Goal: Transaction & Acquisition: Book appointment/travel/reservation

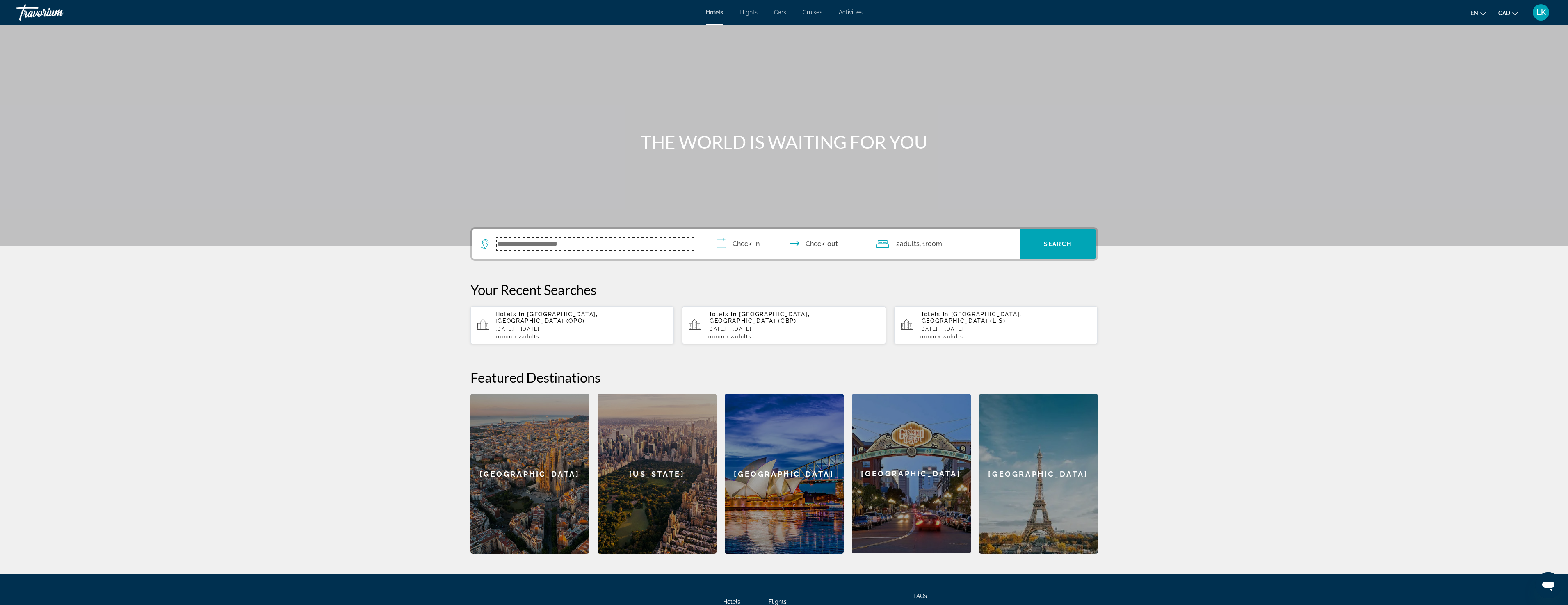
click at [557, 246] on input "Search widget" at bounding box center [596, 244] width 199 height 12
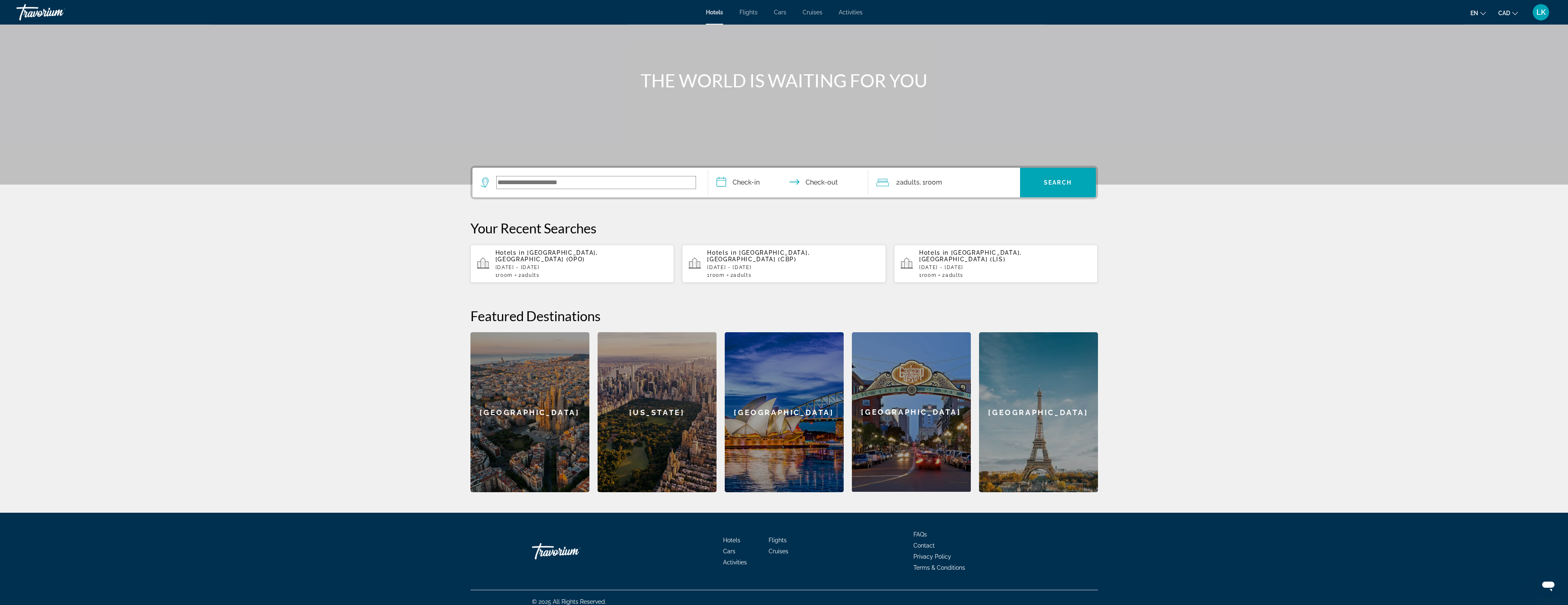
scroll to position [63, 0]
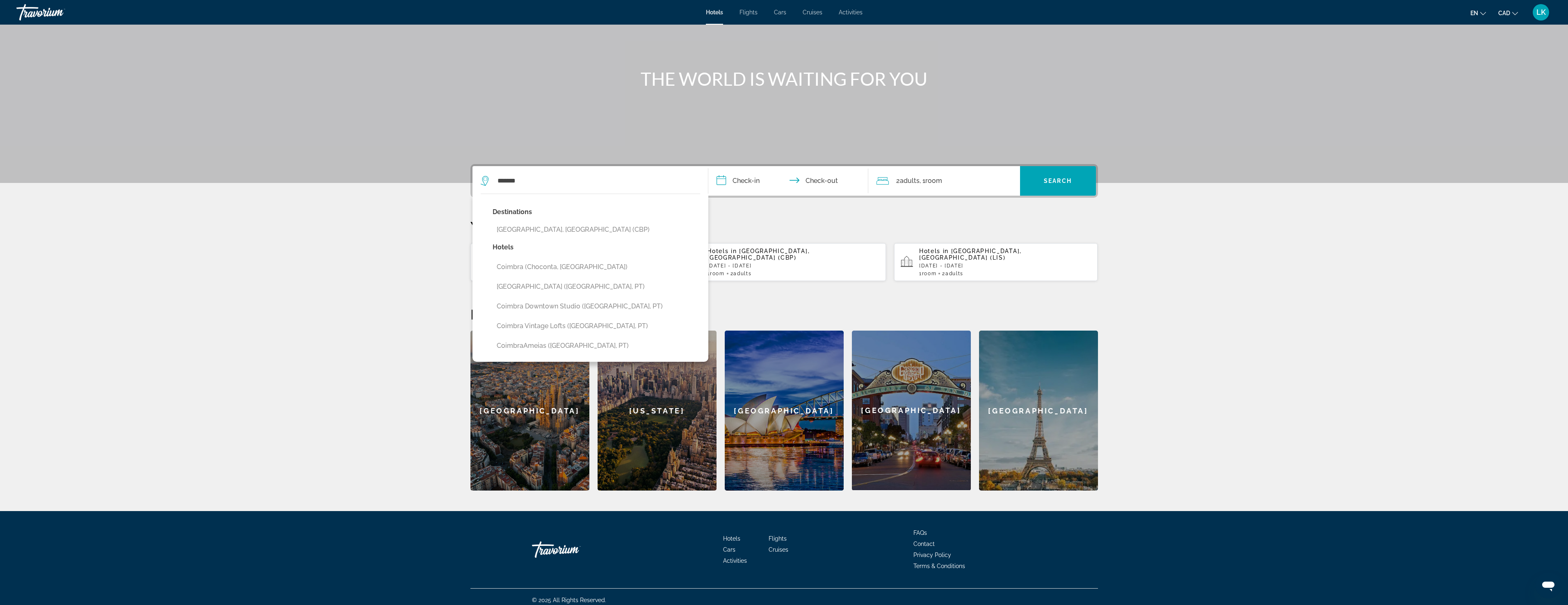
click at [547, 229] on button "[GEOGRAPHIC_DATA], [GEOGRAPHIC_DATA] (CBP)" at bounding box center [596, 230] width 208 height 16
type input "**********"
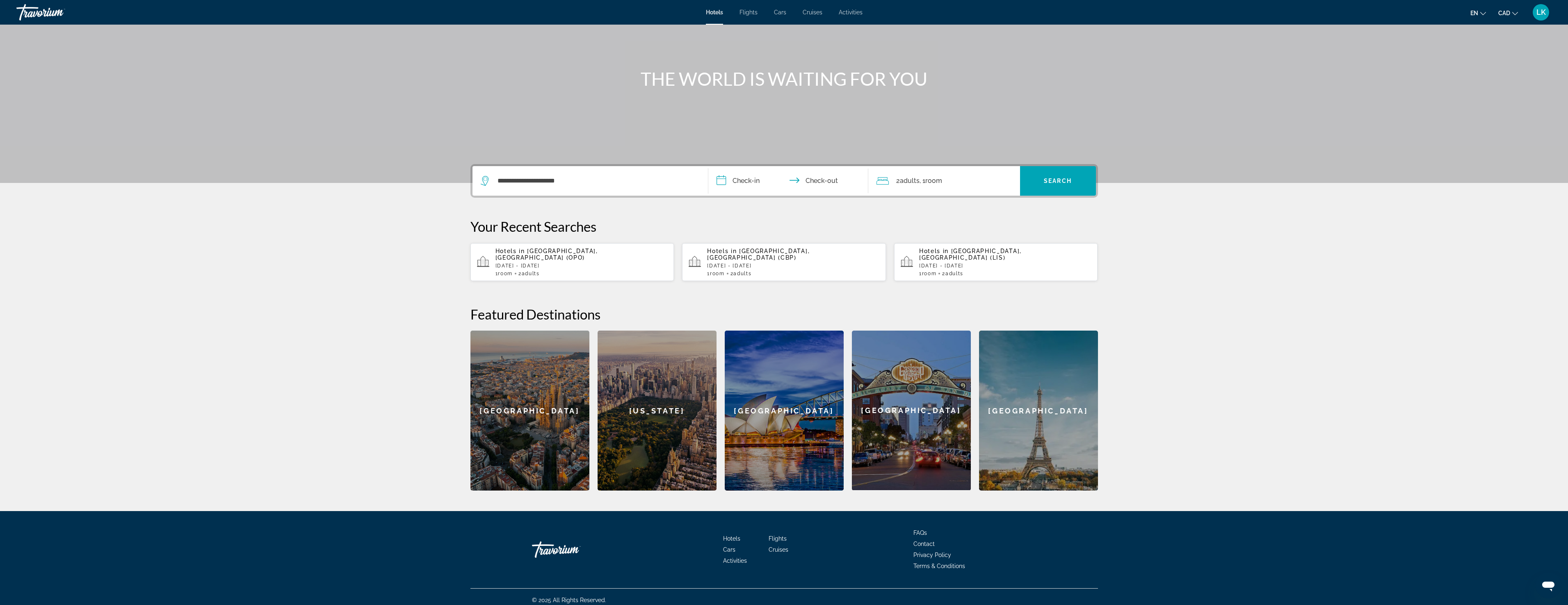
click at [751, 182] on input "**********" at bounding box center [790, 182] width 163 height 32
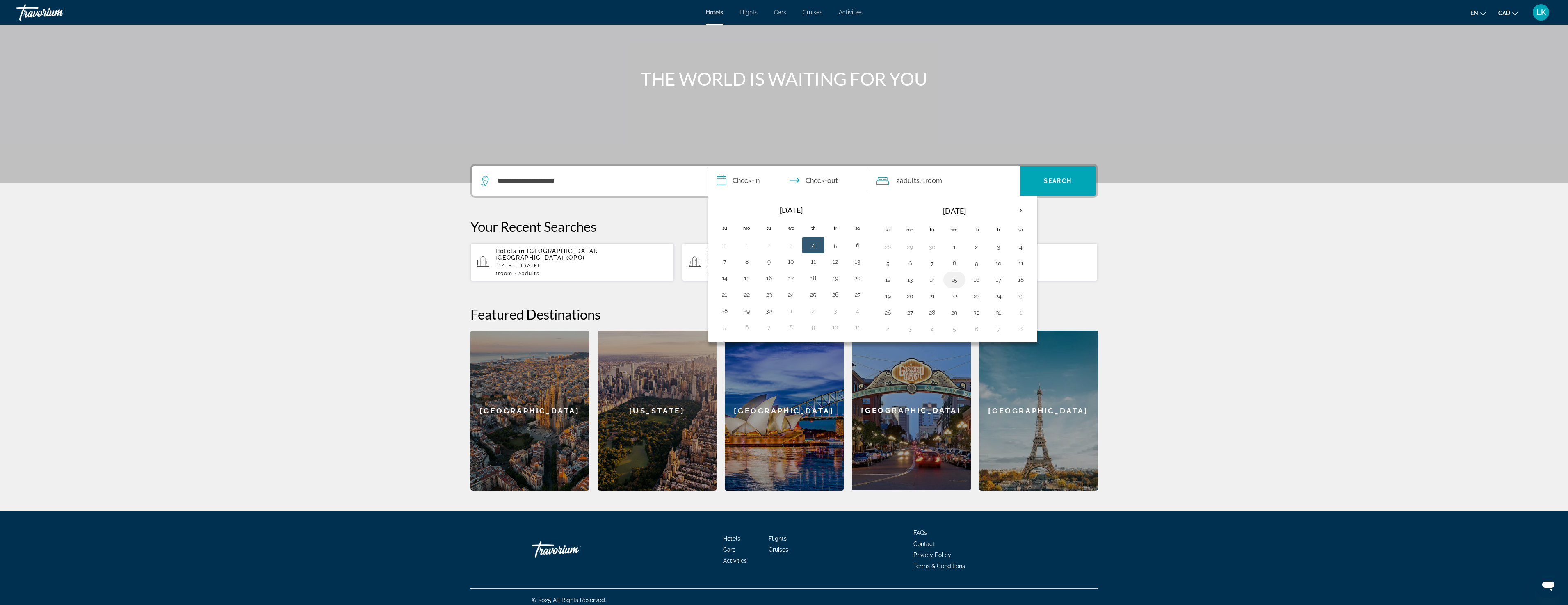
click at [952, 281] on button "15" at bounding box center [954, 279] width 13 height 12
click at [976, 281] on button "16" at bounding box center [977, 279] width 13 height 12
type input "**********"
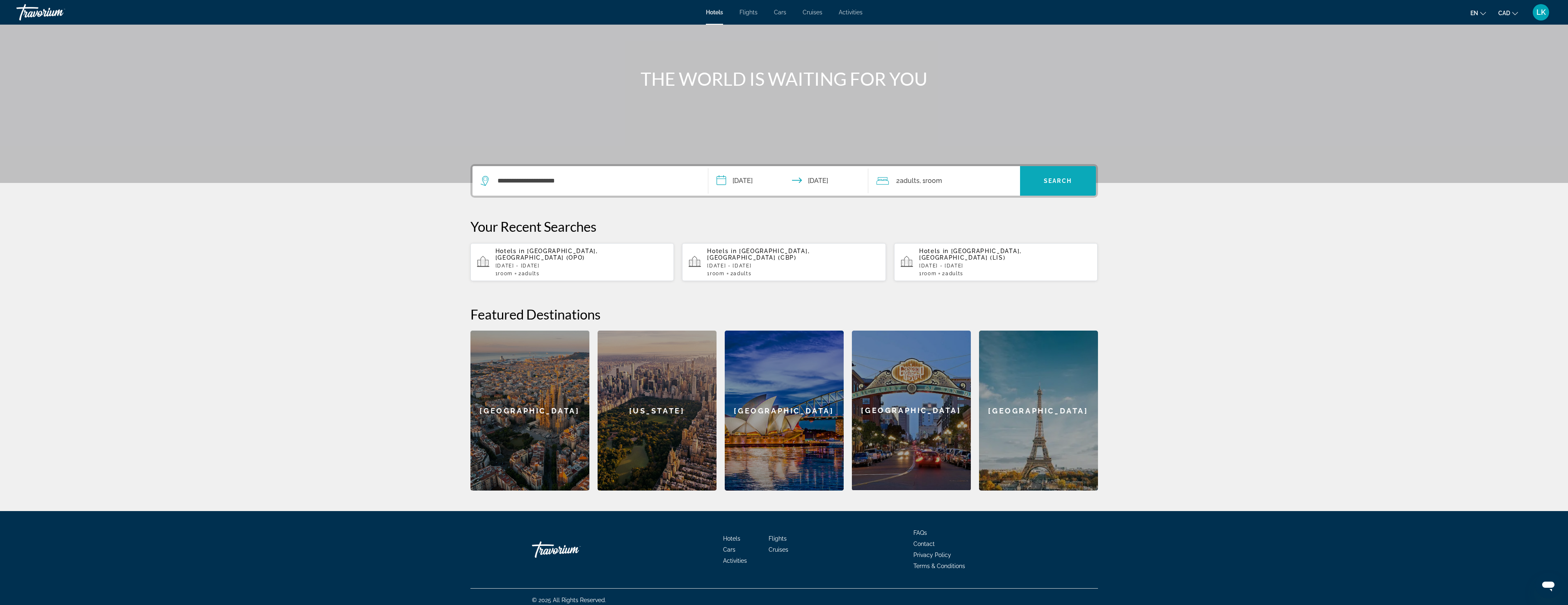
click at [1064, 179] on span "Search" at bounding box center [1058, 181] width 28 height 7
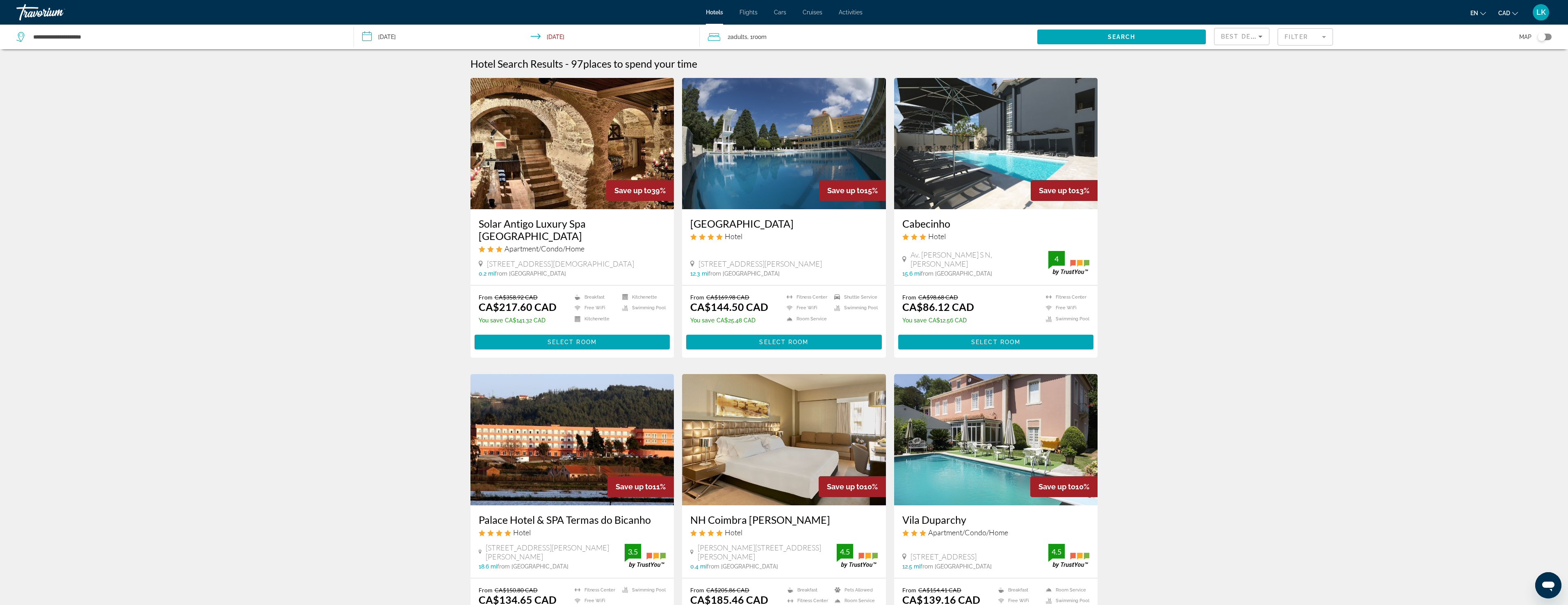
click at [566, 226] on h3 "Solar Antigo Luxury Spa [GEOGRAPHIC_DATA]" at bounding box center [572, 229] width 187 height 24
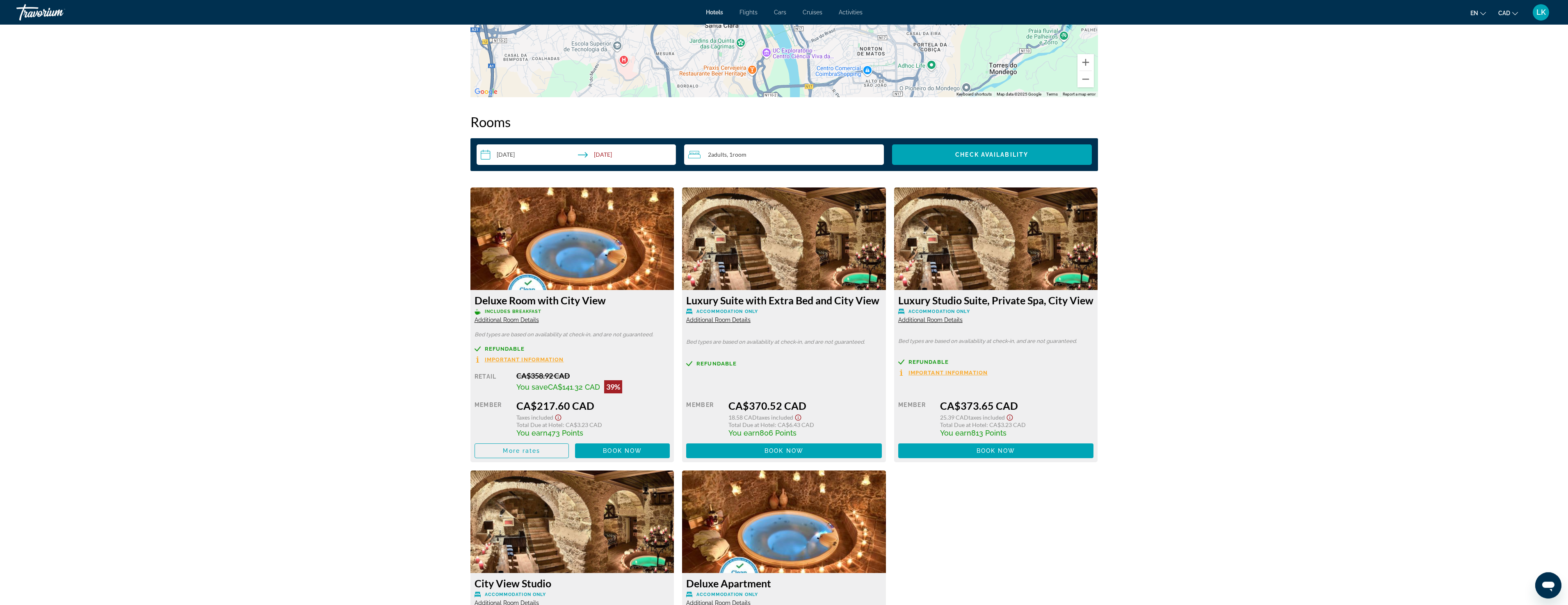
scroll to position [962, 0]
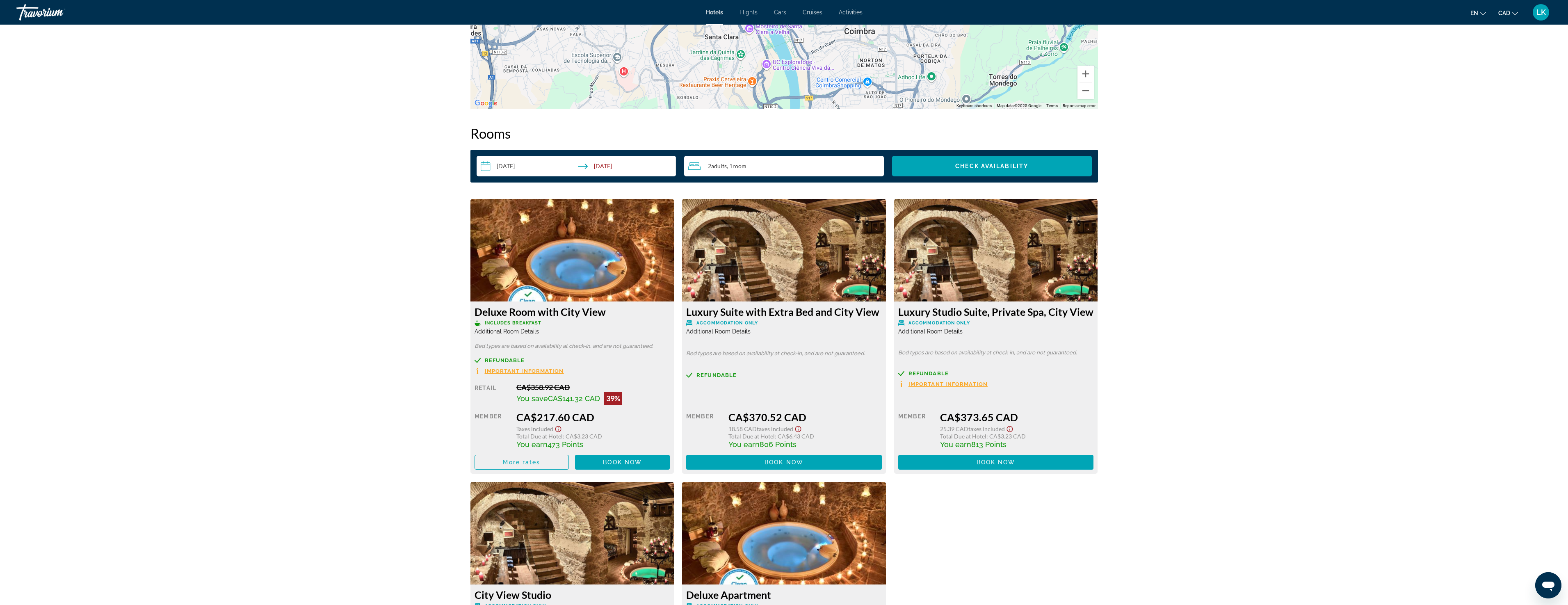
click at [499, 370] on span "Important Information" at bounding box center [524, 371] width 79 height 5
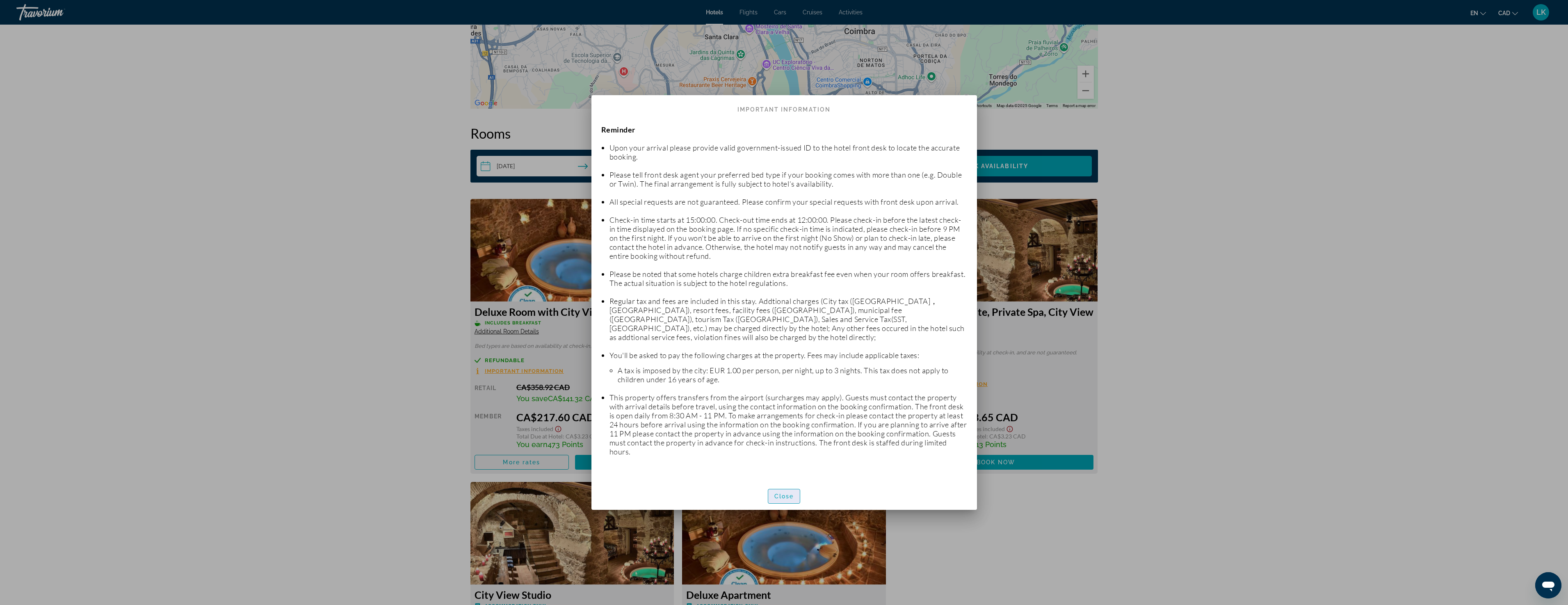
click at [786, 494] on span "Close" at bounding box center [784, 496] width 19 height 7
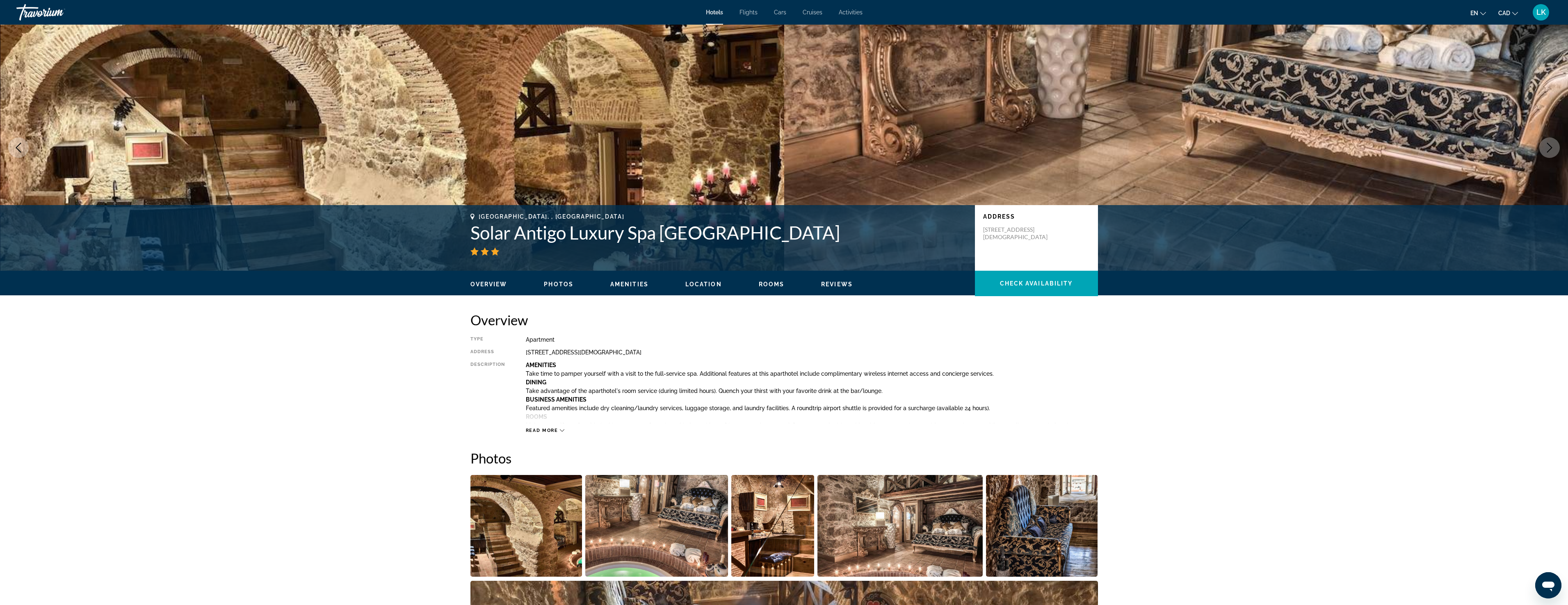
scroll to position [962, 0]
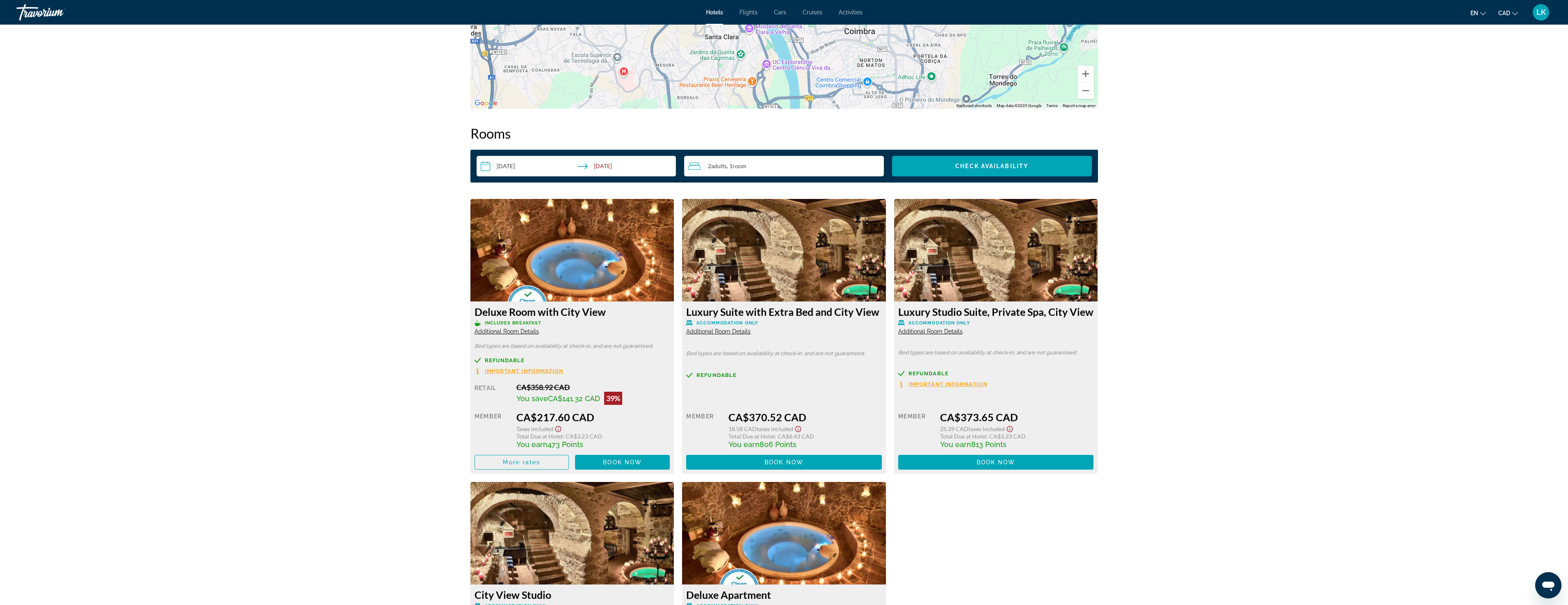
click at [561, 265] on img "Main content" at bounding box center [572, 250] width 204 height 102
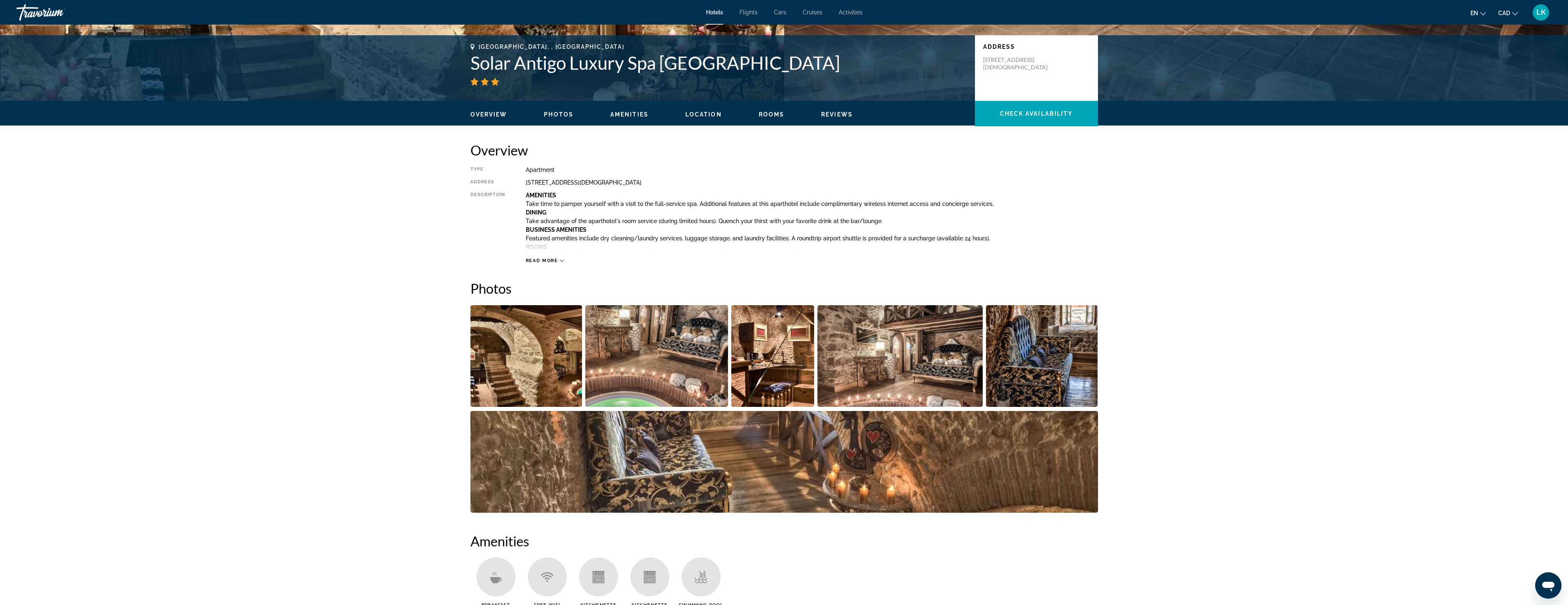
scroll to position [209, 0]
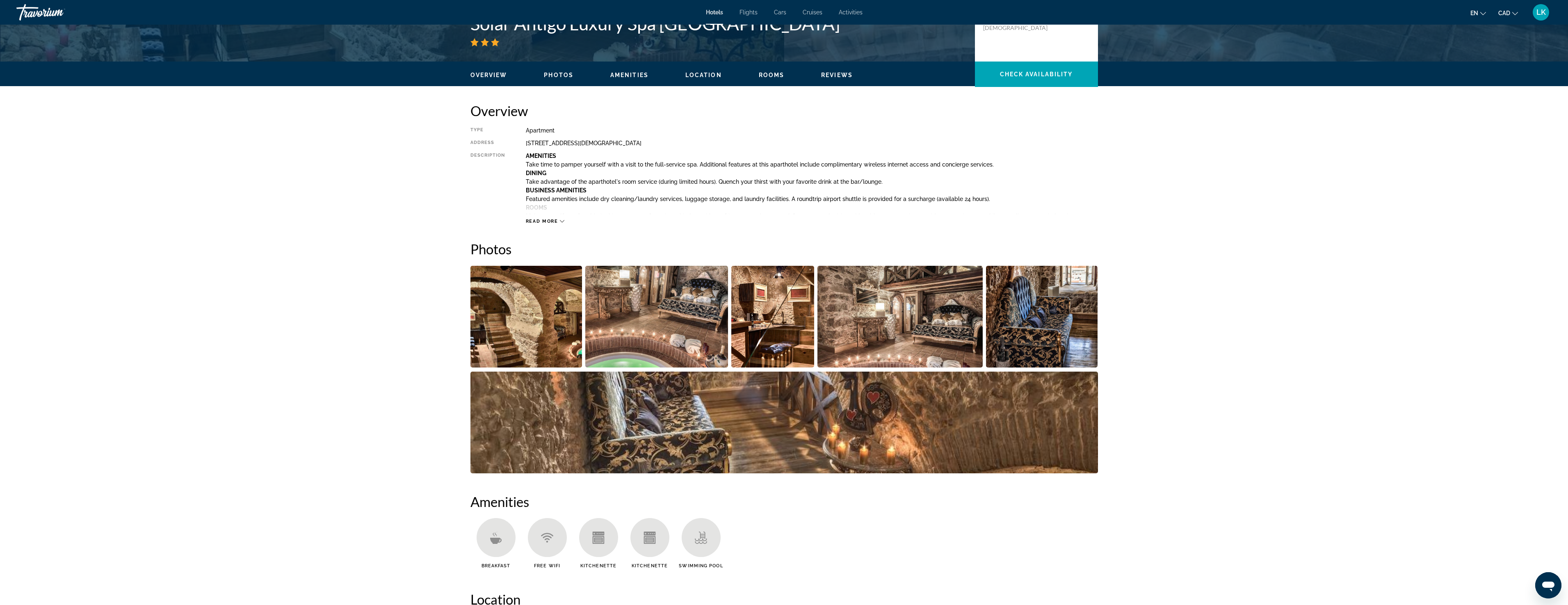
click at [525, 329] on img "Open full-screen image slider" at bounding box center [527, 316] width 112 height 102
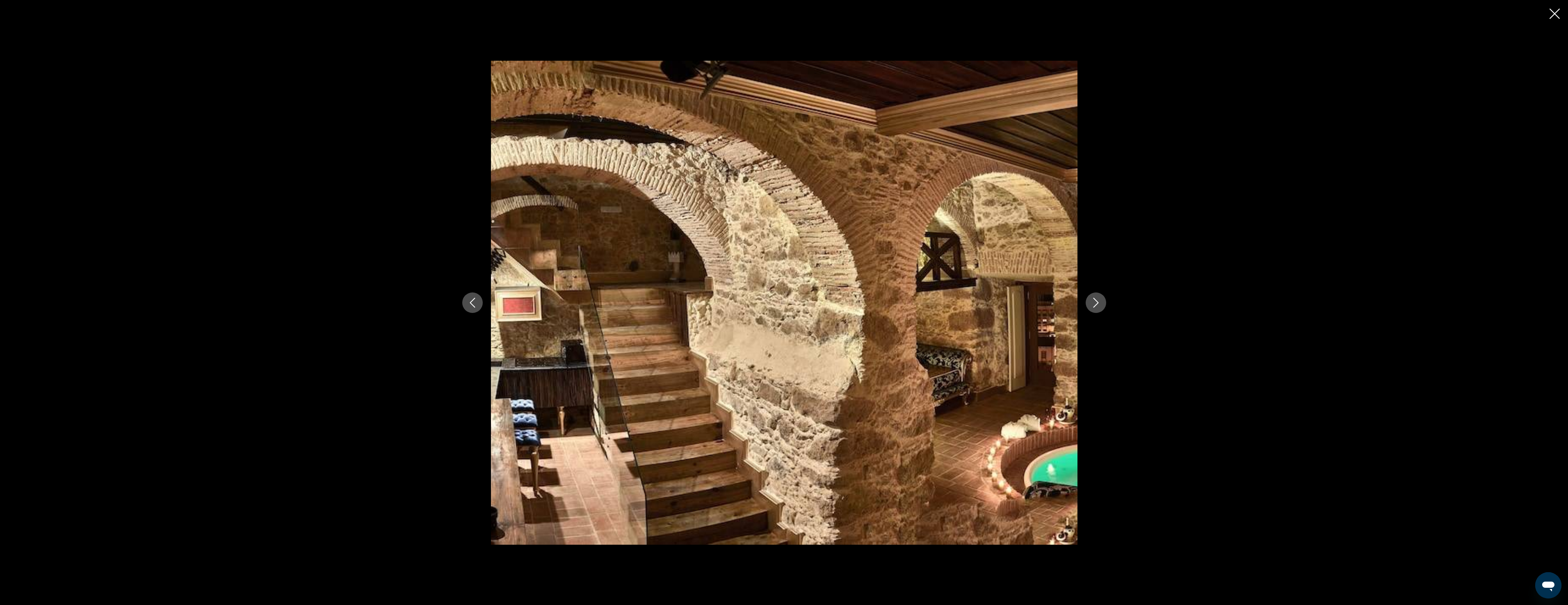
click at [1098, 306] on icon "Next image" at bounding box center [1096, 302] width 10 height 10
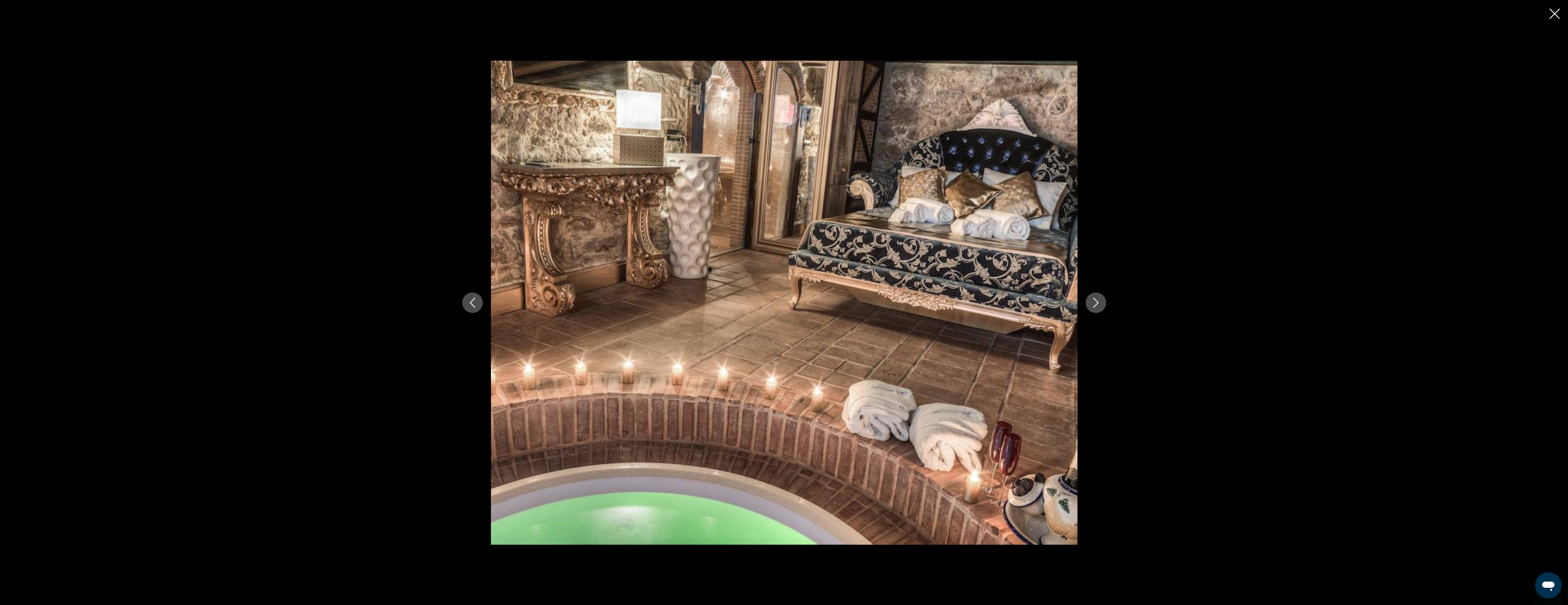
click at [1098, 306] on icon "Next image" at bounding box center [1096, 302] width 10 height 10
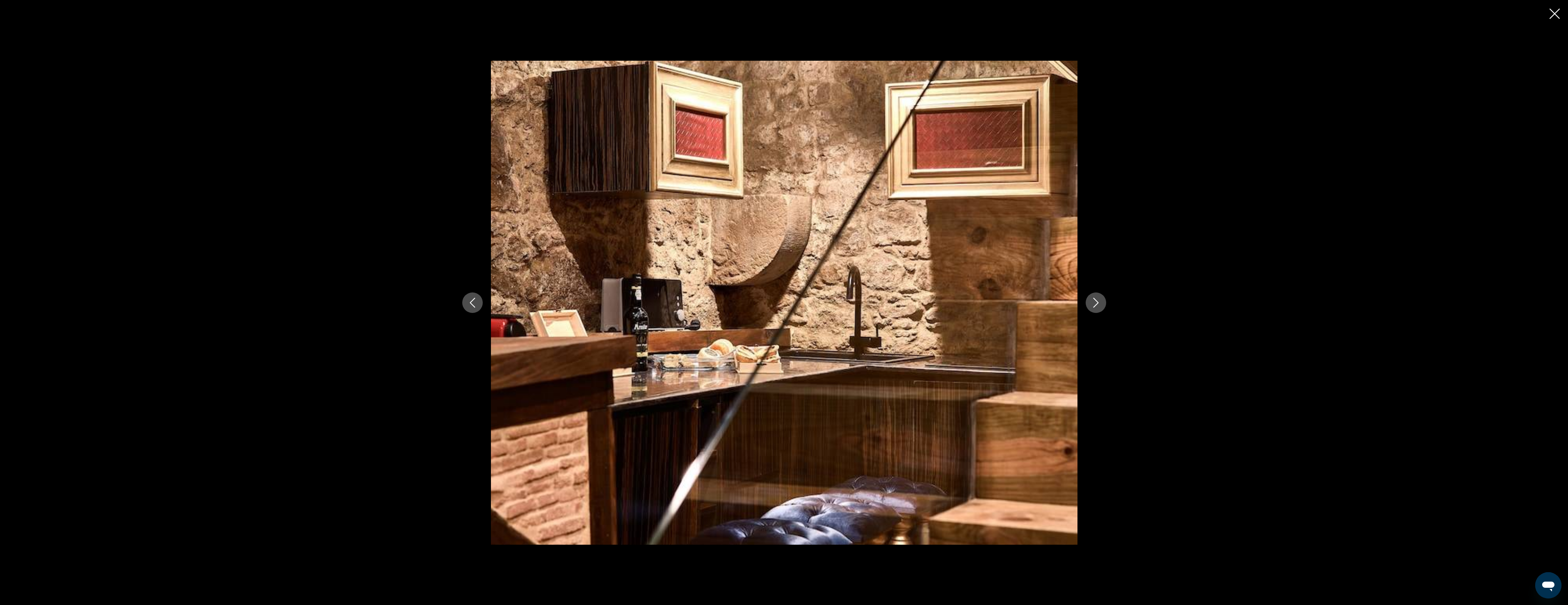
click at [1098, 306] on icon "Next image" at bounding box center [1096, 302] width 10 height 10
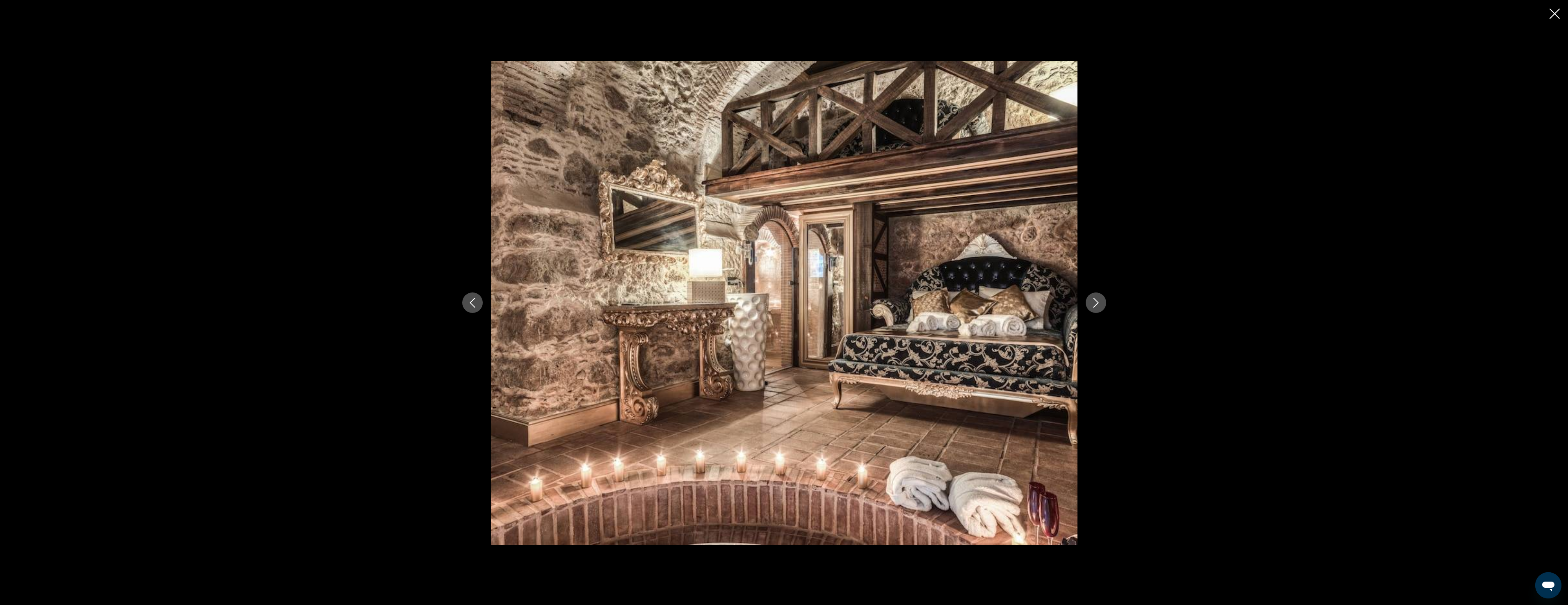
click at [469, 302] on icon "Previous image" at bounding box center [472, 302] width 10 height 10
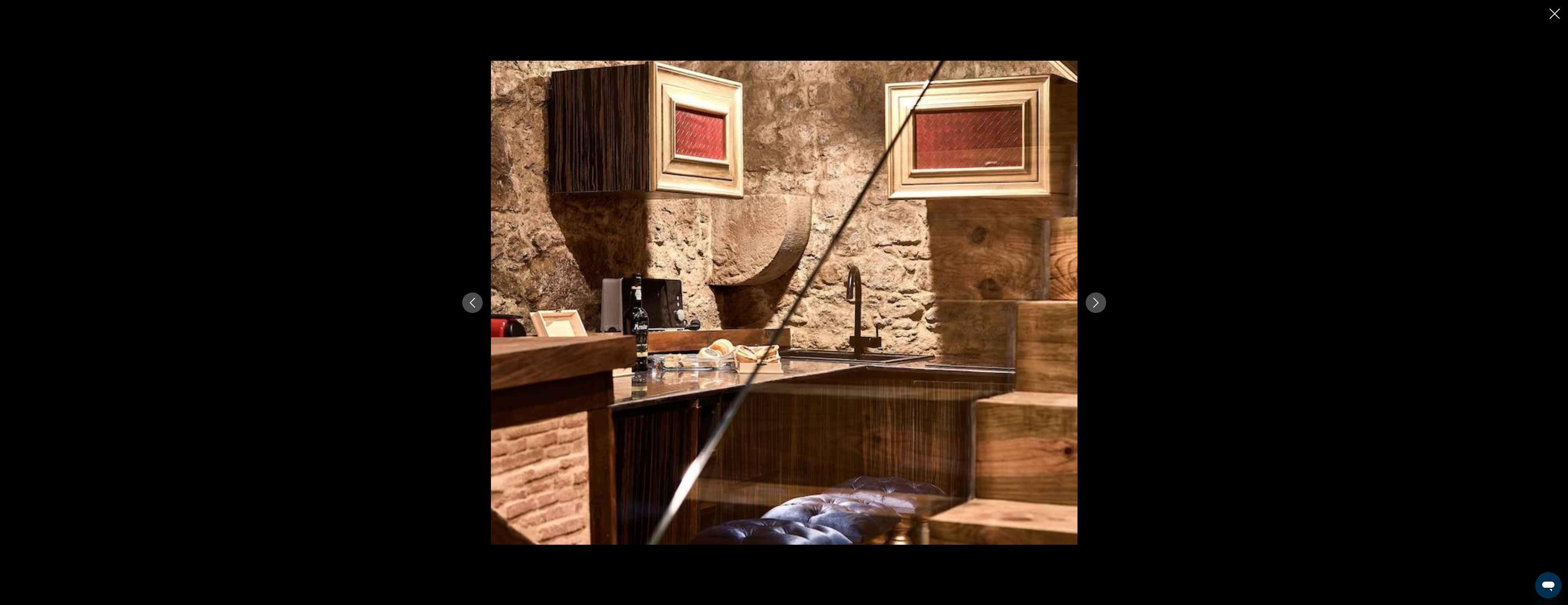
click at [1099, 304] on icon "Next image" at bounding box center [1096, 302] width 10 height 10
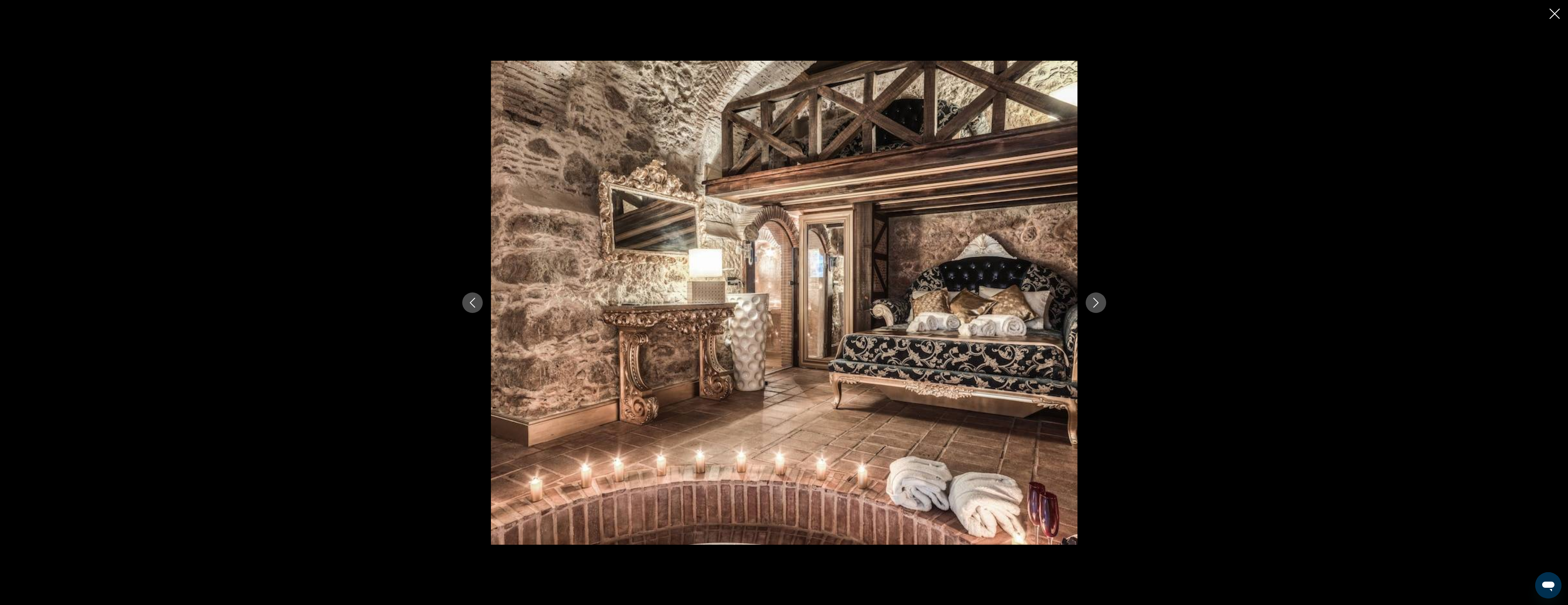
click at [1098, 304] on icon "Next image" at bounding box center [1096, 302] width 10 height 10
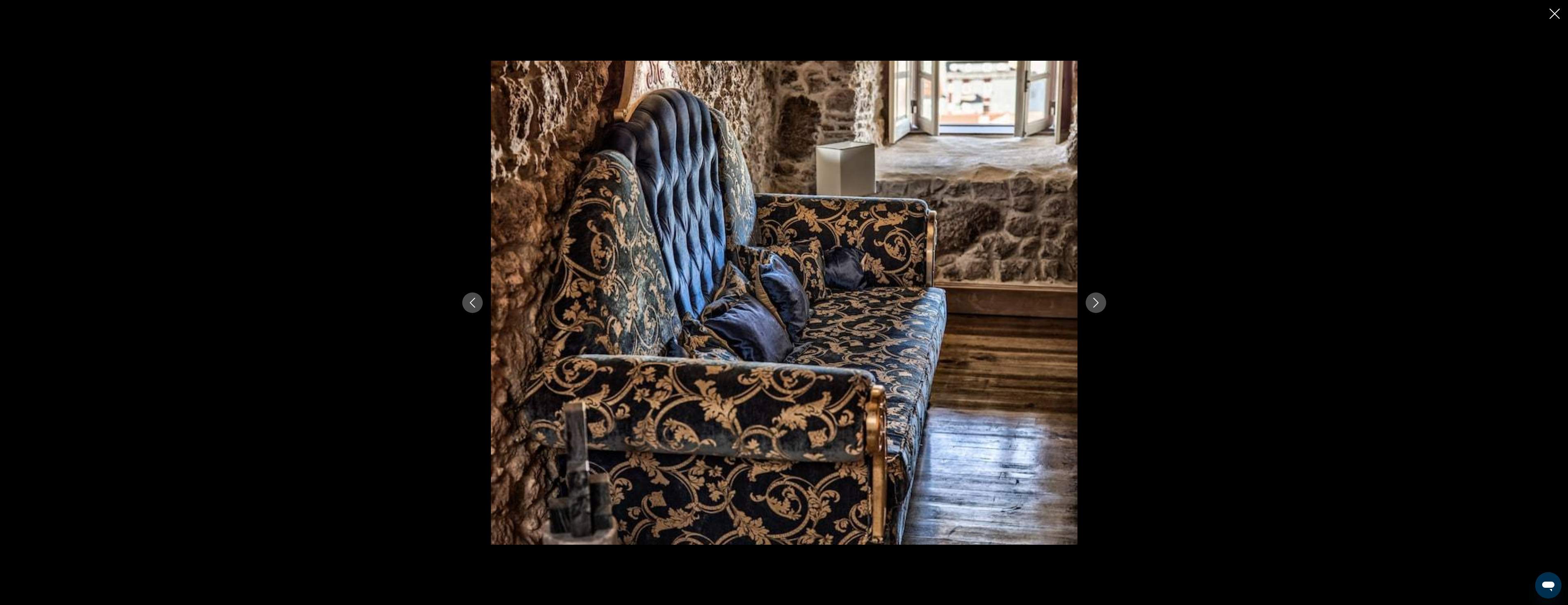
click at [1098, 304] on icon "Next image" at bounding box center [1096, 302] width 10 height 10
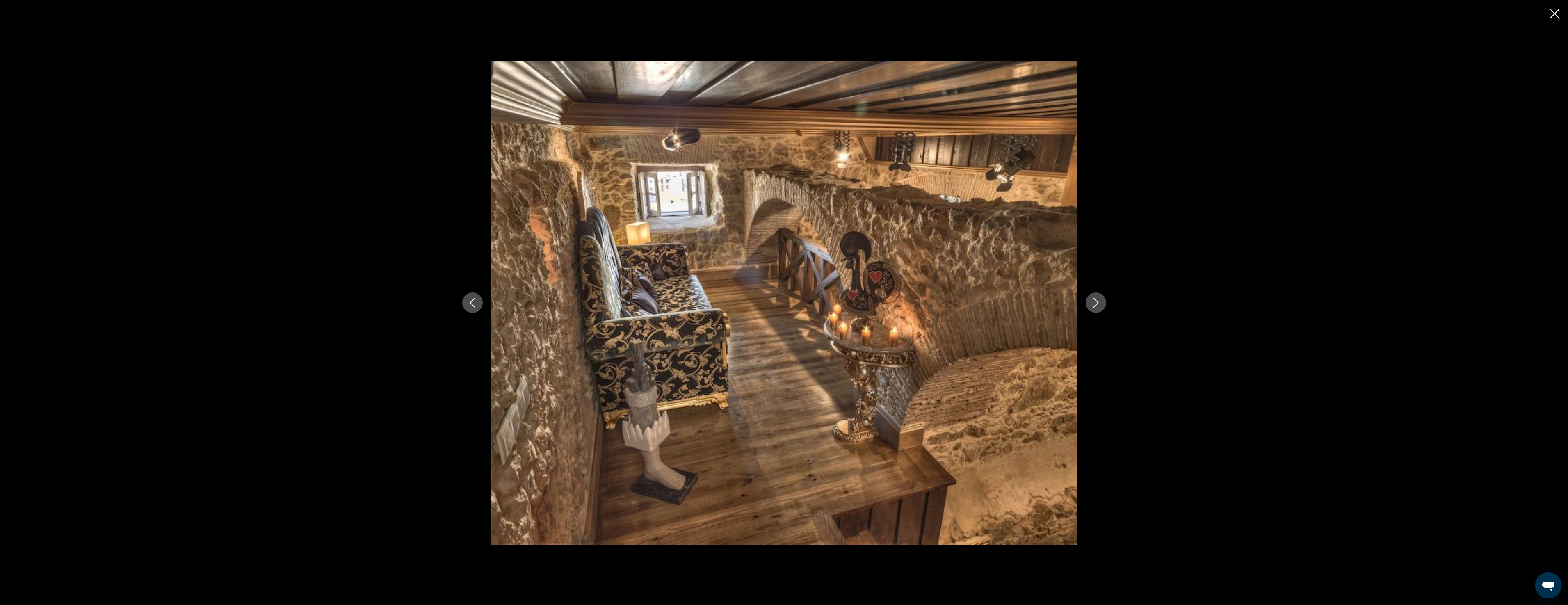
click at [1098, 304] on icon "Next image" at bounding box center [1096, 302] width 10 height 10
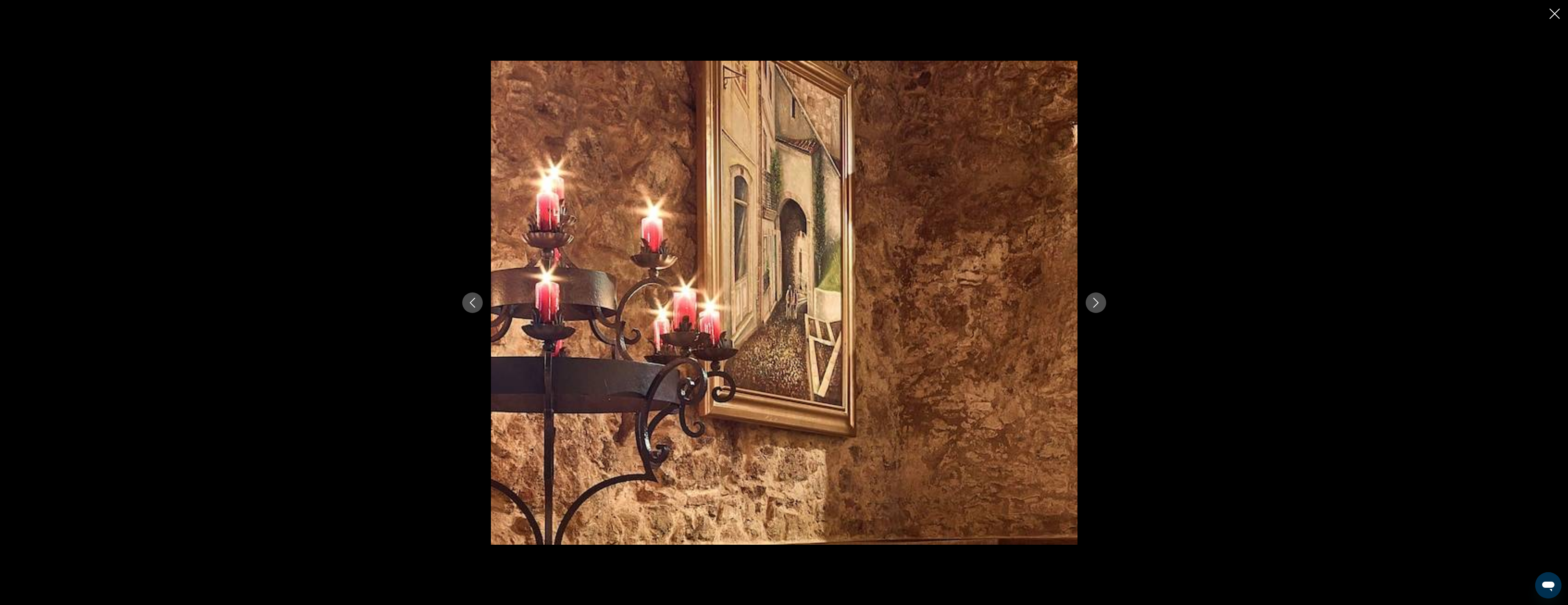
click at [1098, 304] on icon "Next image" at bounding box center [1096, 302] width 10 height 10
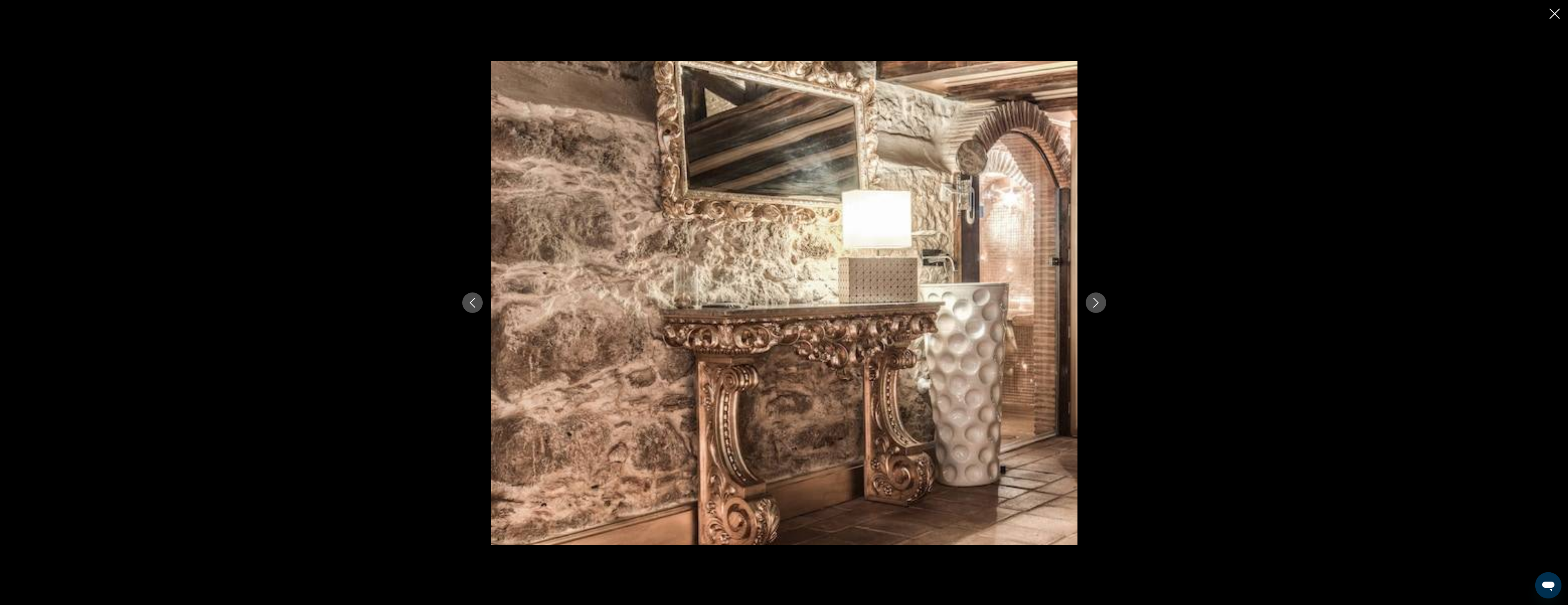
click at [1098, 304] on icon "Next image" at bounding box center [1096, 302] width 10 height 10
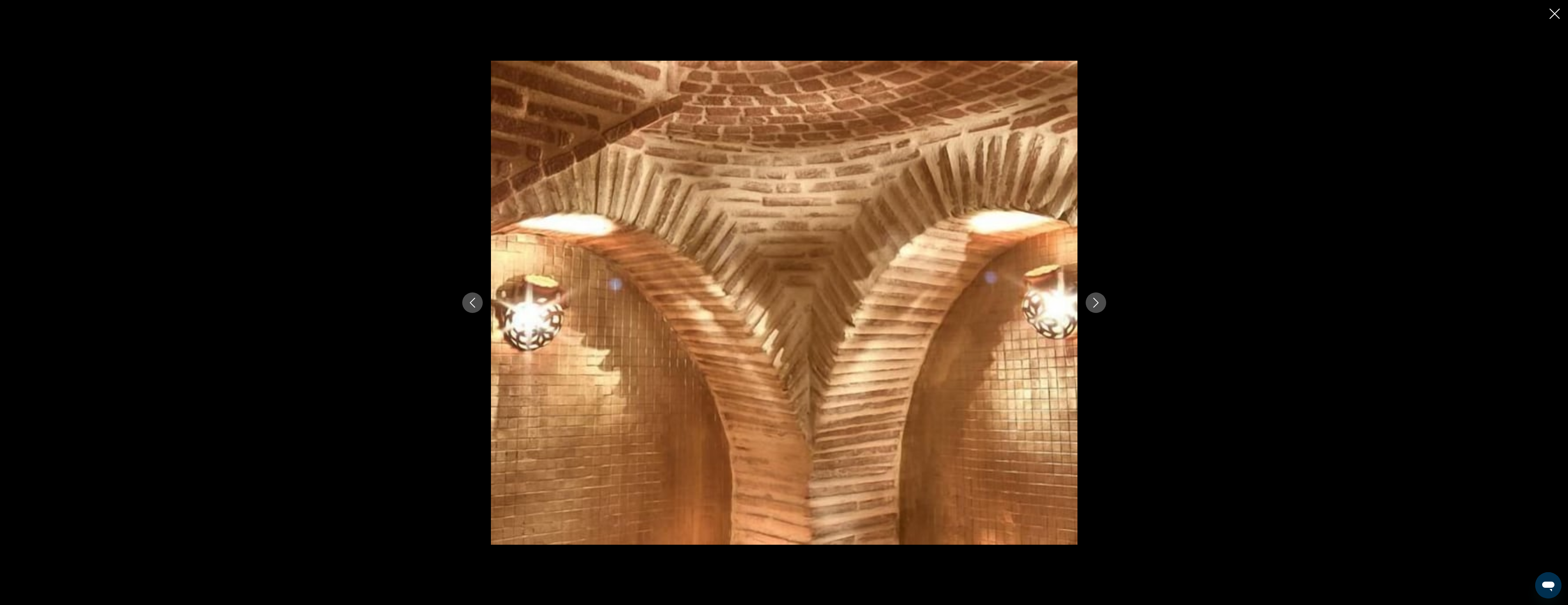
click at [1097, 304] on icon "Next image" at bounding box center [1096, 302] width 10 height 10
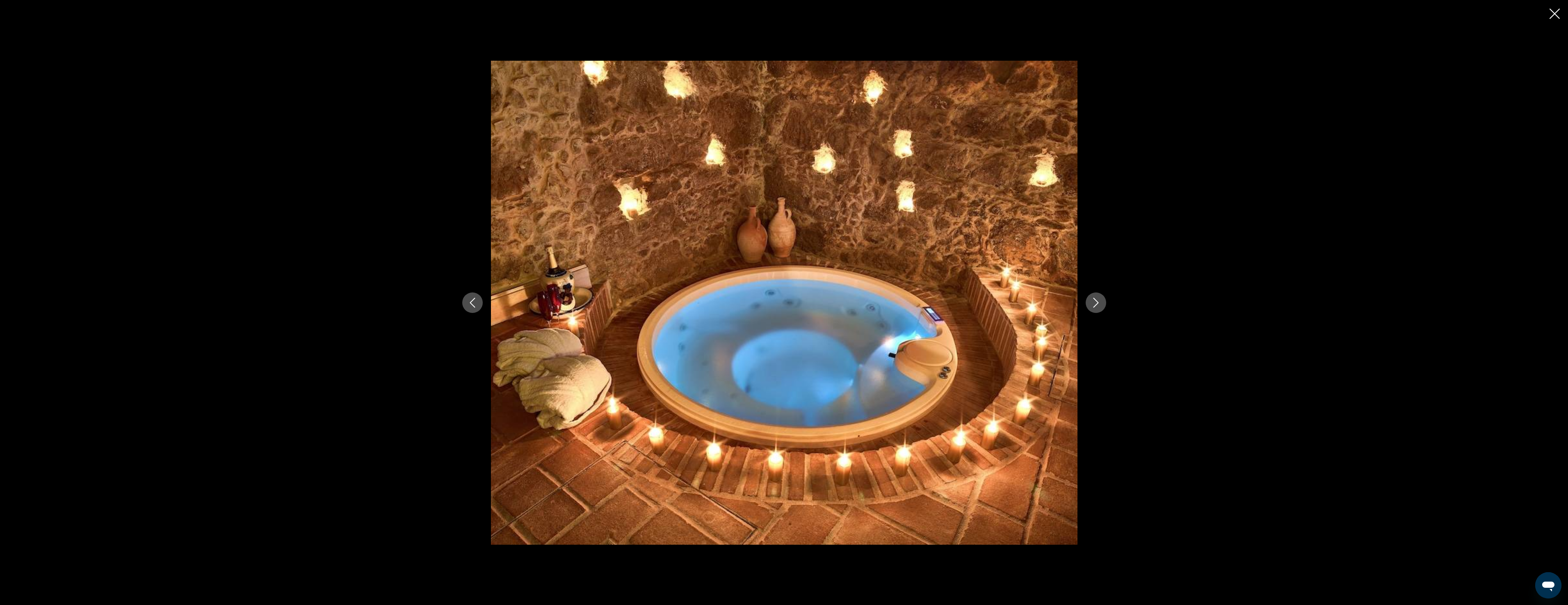
click at [1097, 304] on icon "Next image" at bounding box center [1096, 302] width 10 height 10
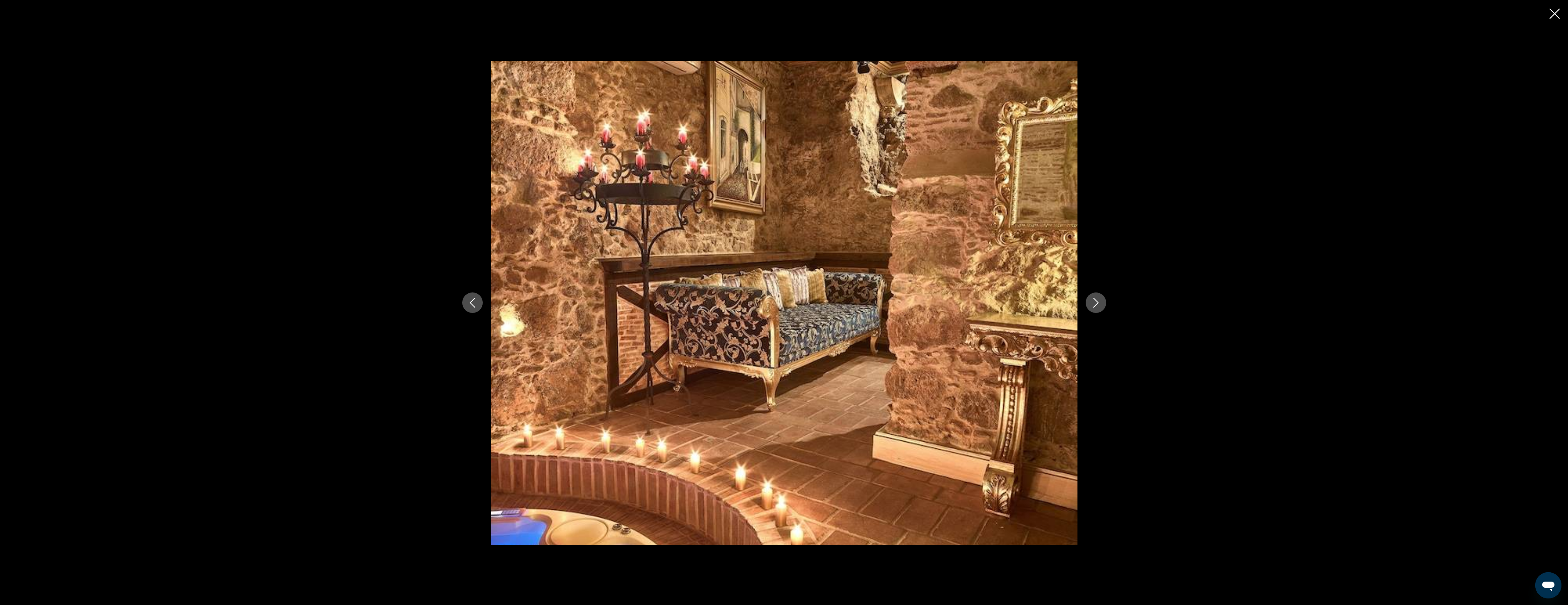
click at [1097, 304] on icon "Next image" at bounding box center [1096, 302] width 10 height 10
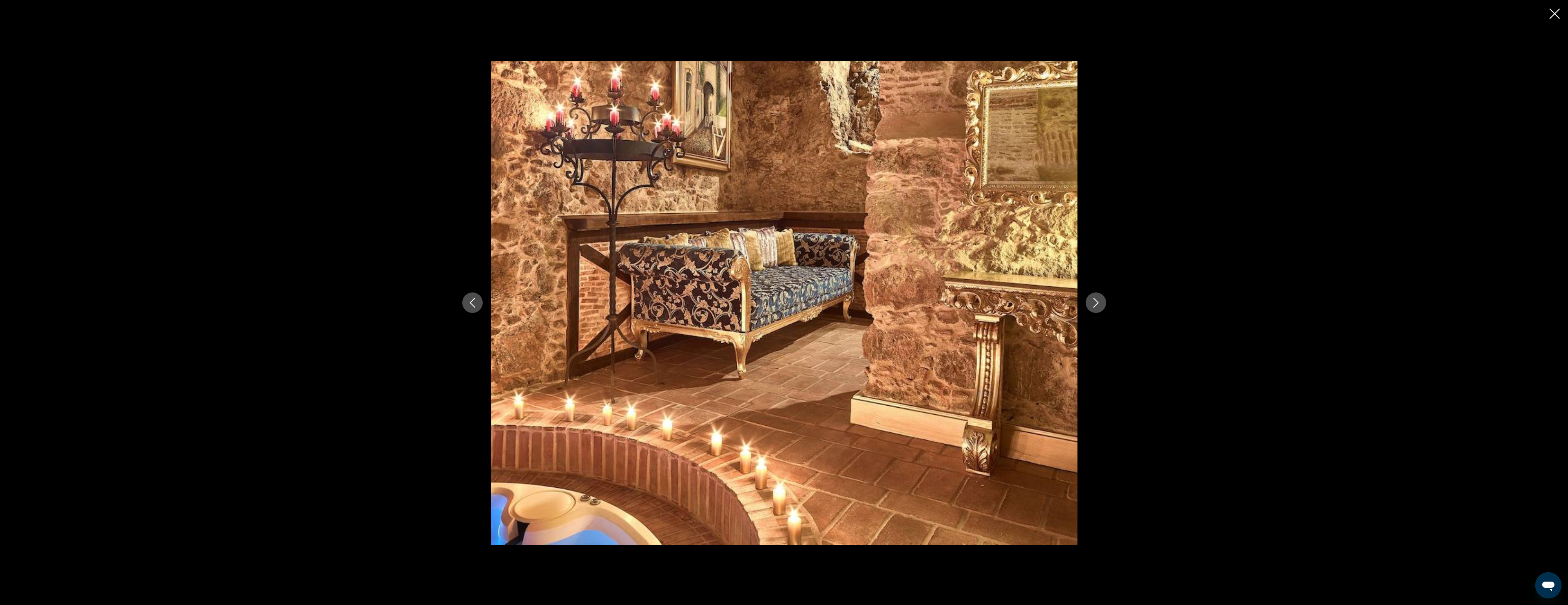
click at [1097, 304] on icon "Next image" at bounding box center [1096, 302] width 10 height 10
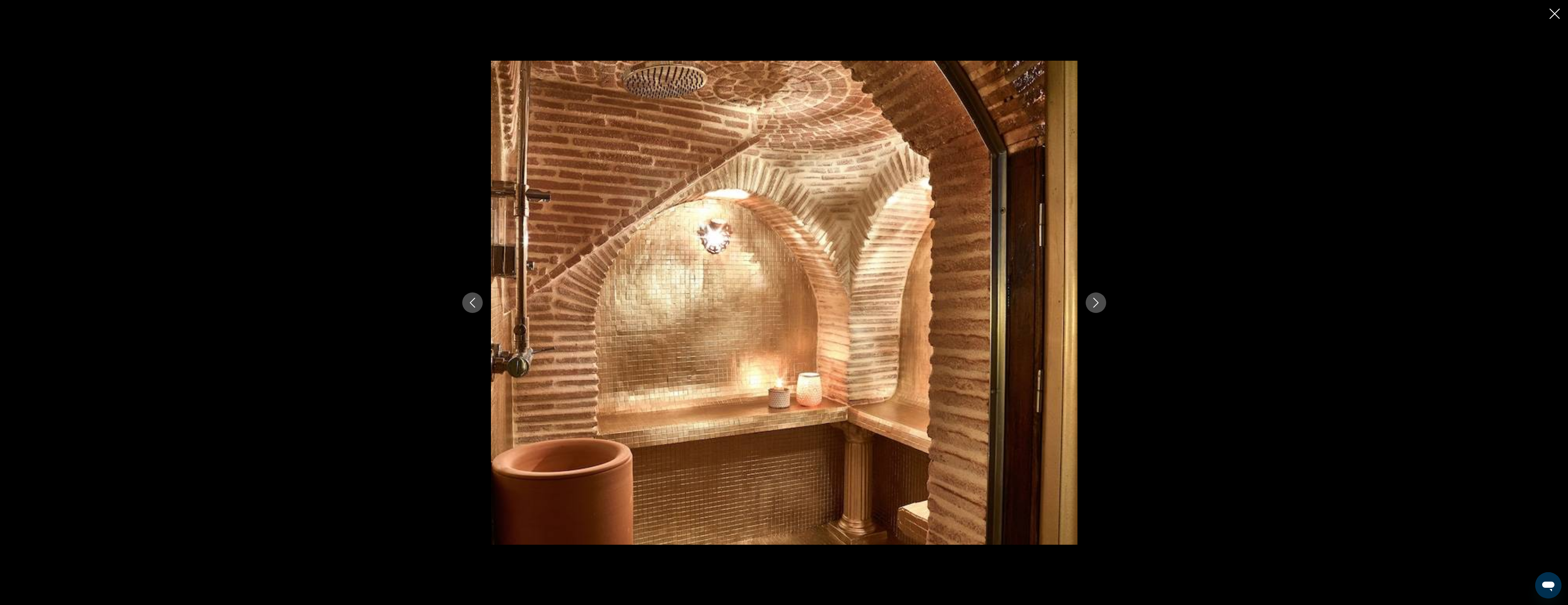
click at [1097, 304] on icon "Next image" at bounding box center [1096, 302] width 10 height 10
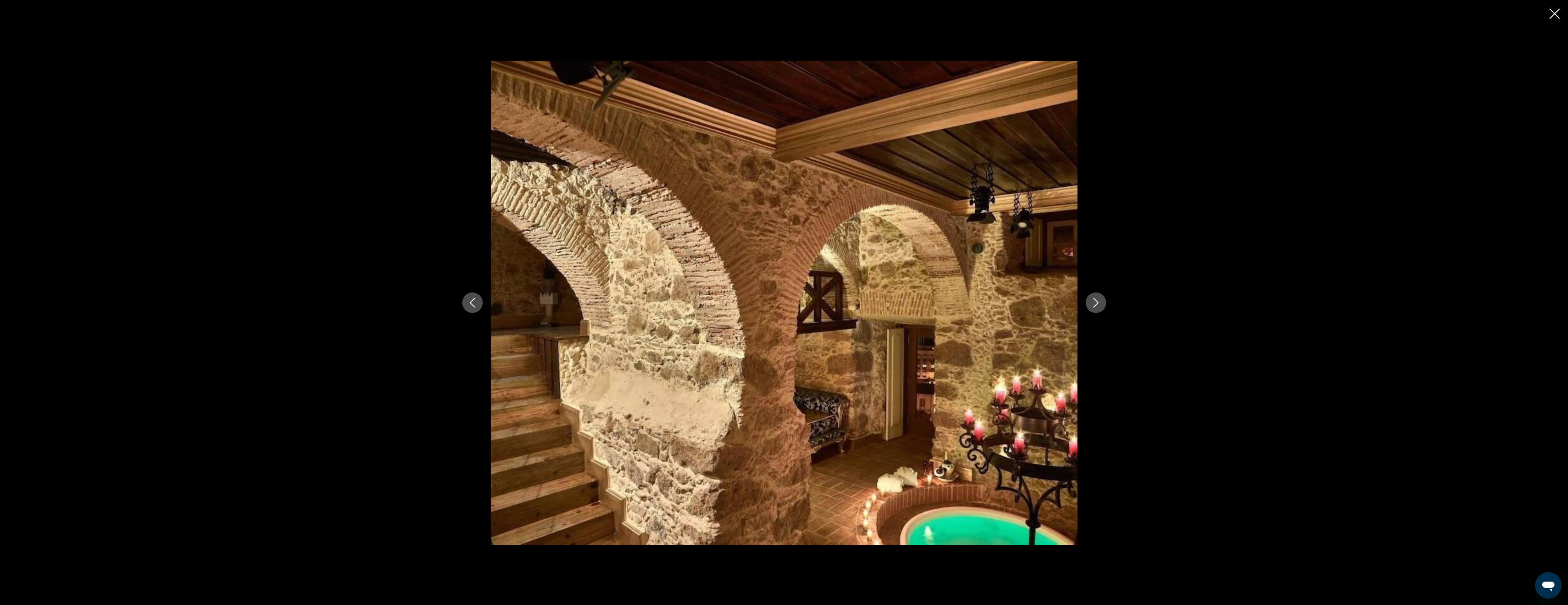
click at [1557, 12] on icon "Close slideshow" at bounding box center [1555, 13] width 10 height 10
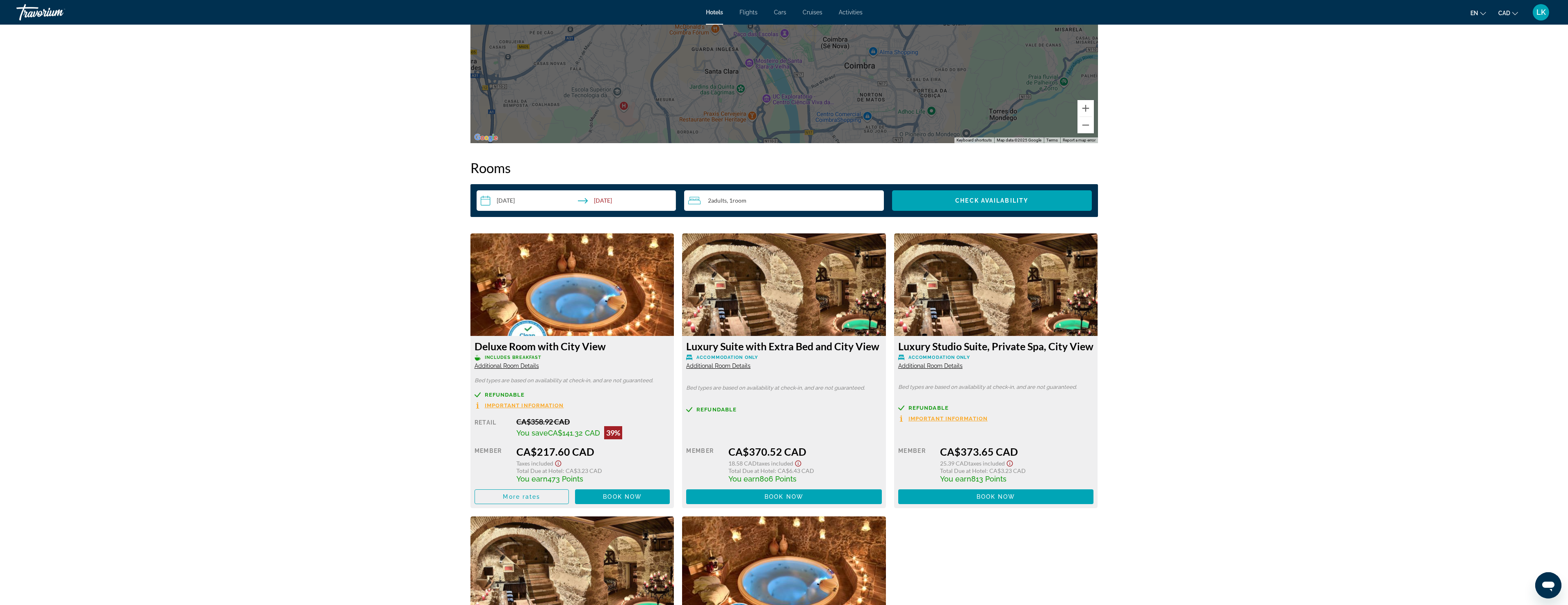
scroll to position [962, 0]
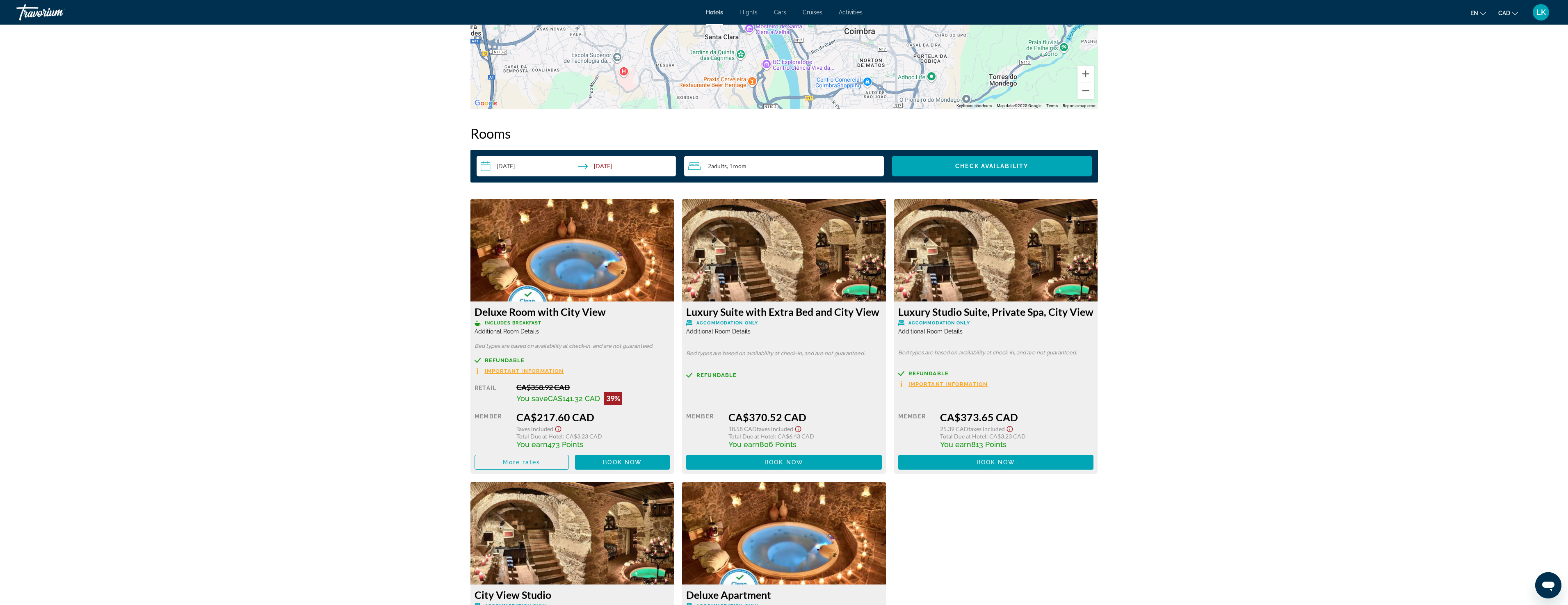
click at [516, 331] on span "Additional Room Details" at bounding box center [507, 331] width 65 height 7
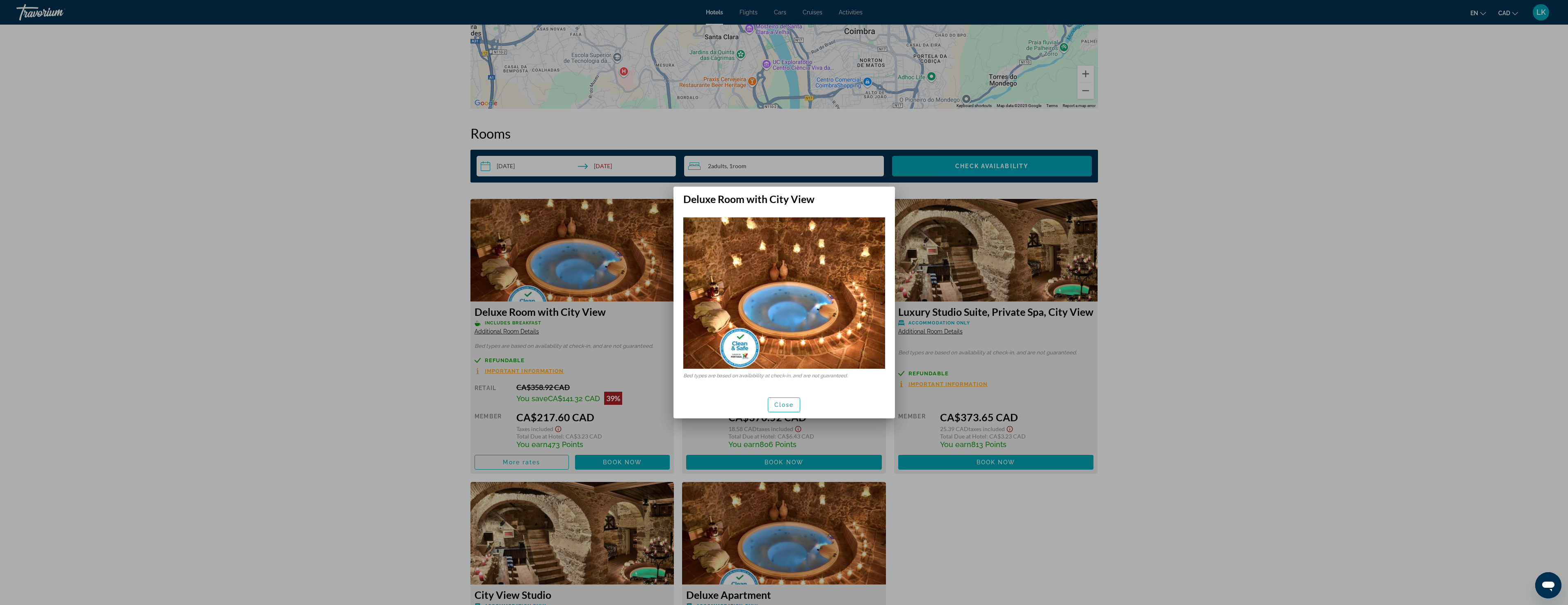
scroll to position [0, 0]
click at [775, 405] on span "Close" at bounding box center [784, 405] width 19 height 7
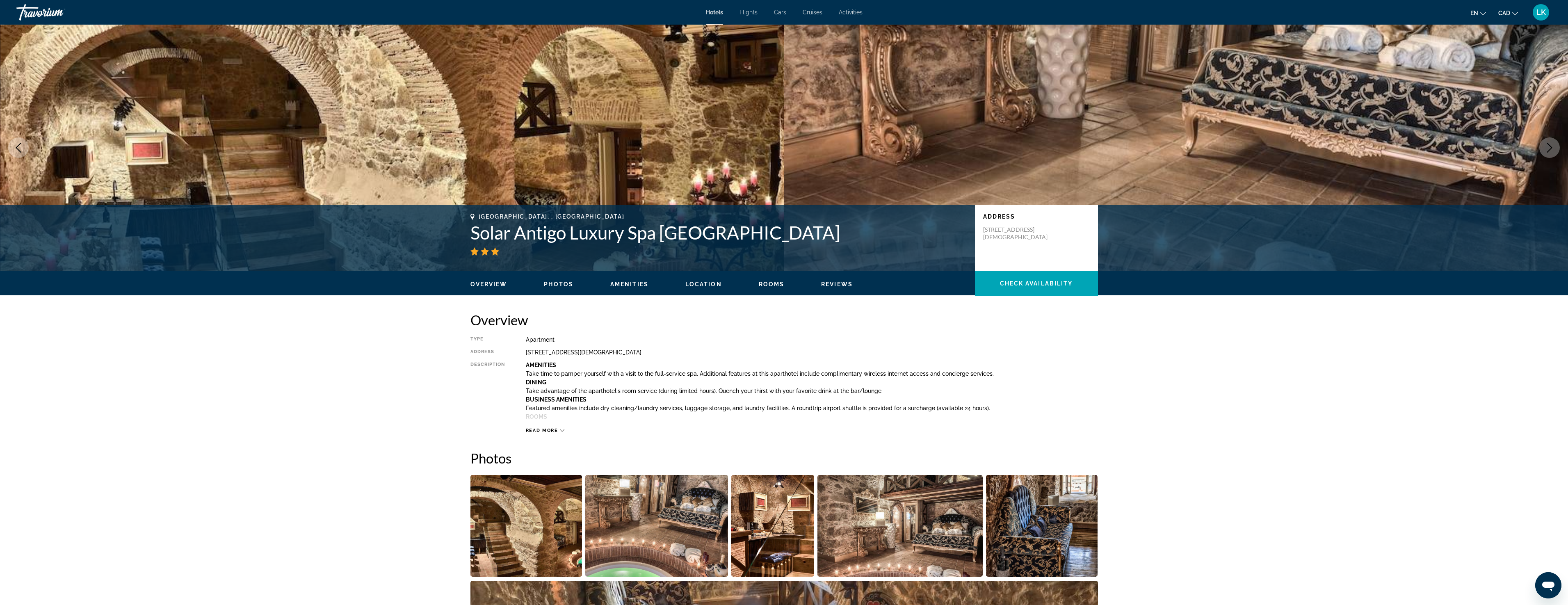
click at [828, 282] on span "Reviews" at bounding box center [837, 284] width 32 height 7
click at [548, 281] on span "Photos" at bounding box center [558, 284] width 30 height 7
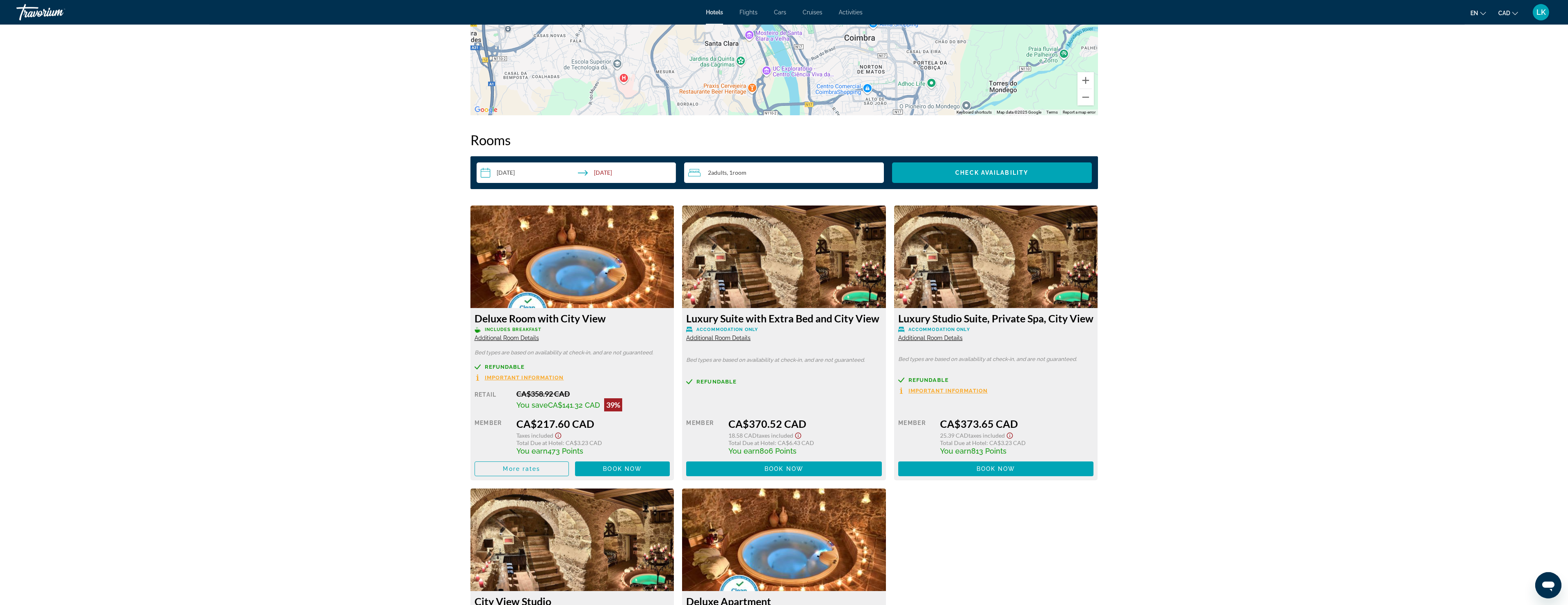
scroll to position [1004, 0]
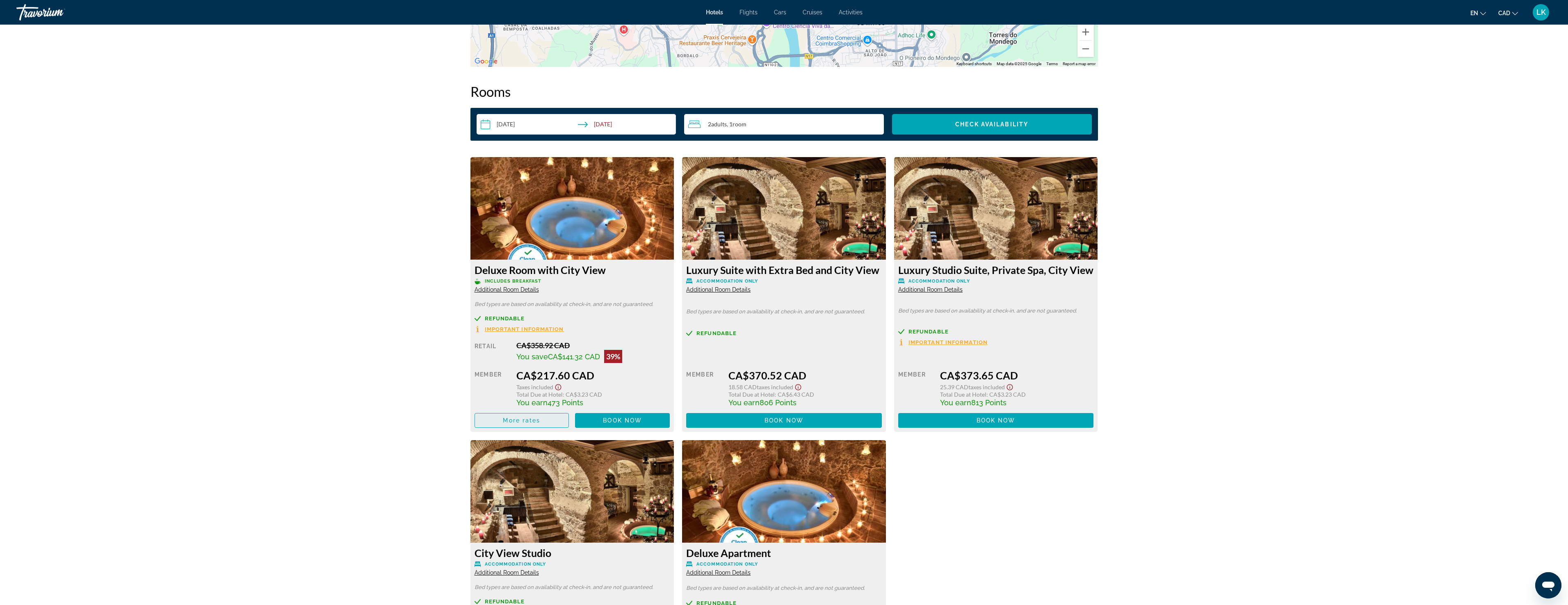
click at [545, 421] on span "Main content" at bounding box center [522, 420] width 94 height 19
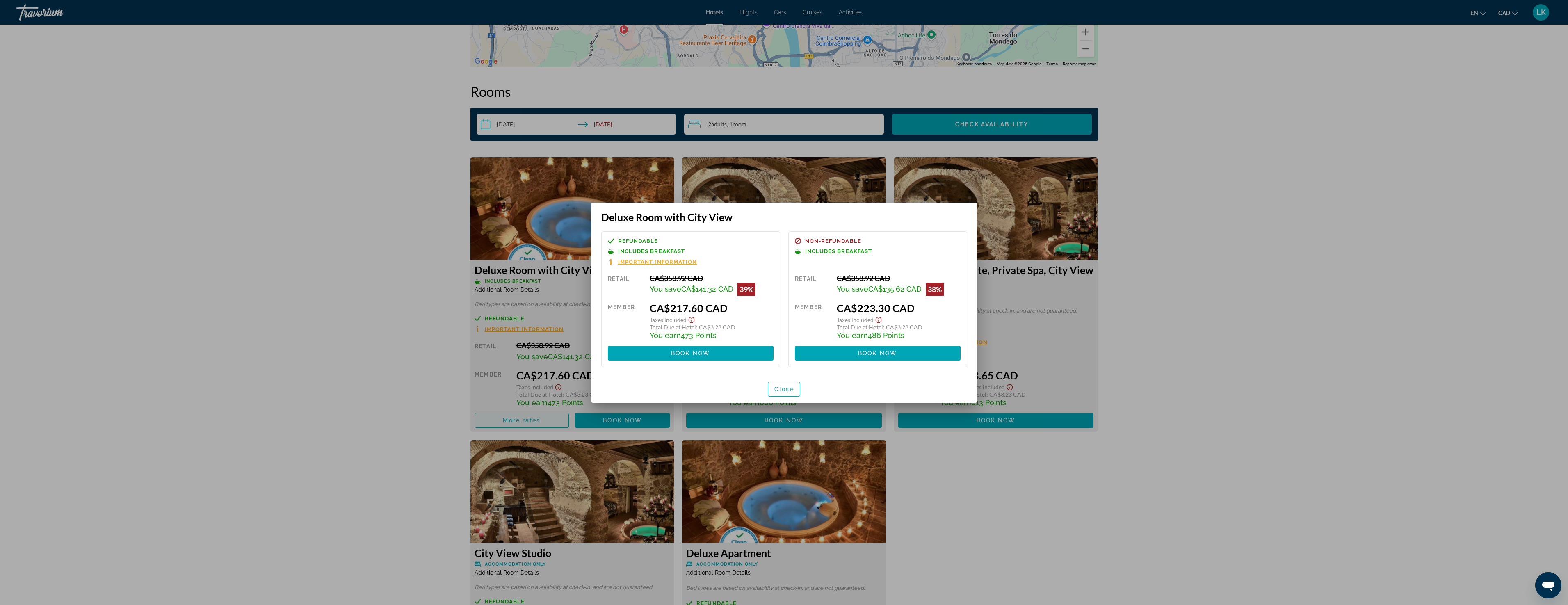
scroll to position [0, 0]
click at [777, 390] on span "Close" at bounding box center [784, 389] width 19 height 7
